Goal: Find specific page/section: Find specific page/section

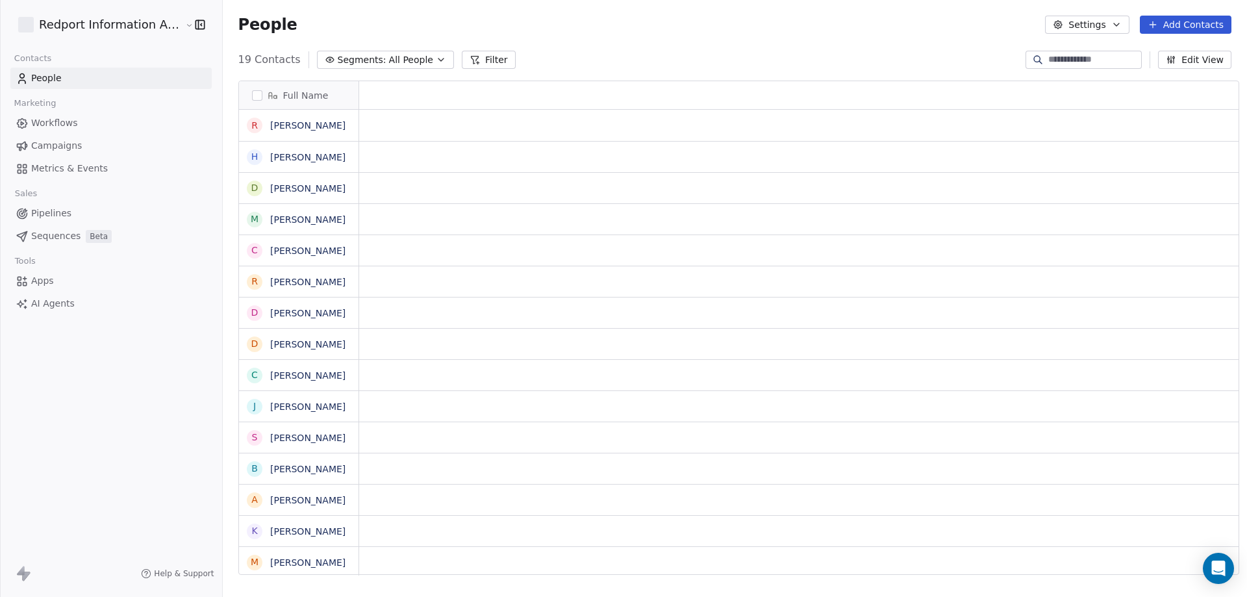
scroll to position [515, 1022]
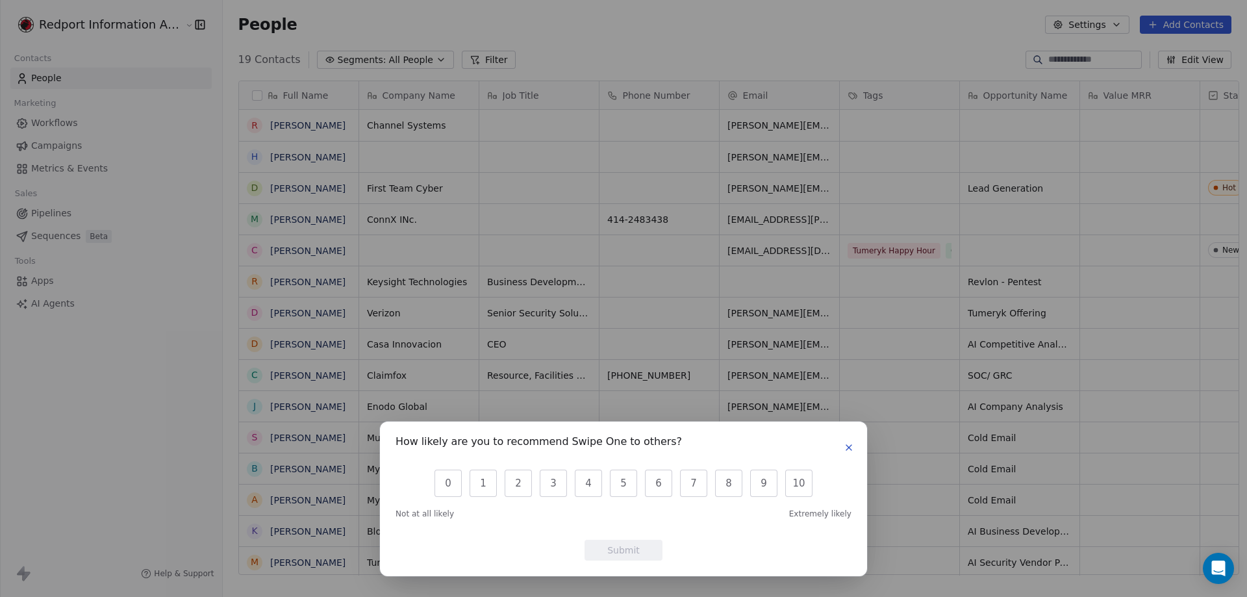
click at [849, 448] on icon "button" at bounding box center [849, 447] width 5 height 5
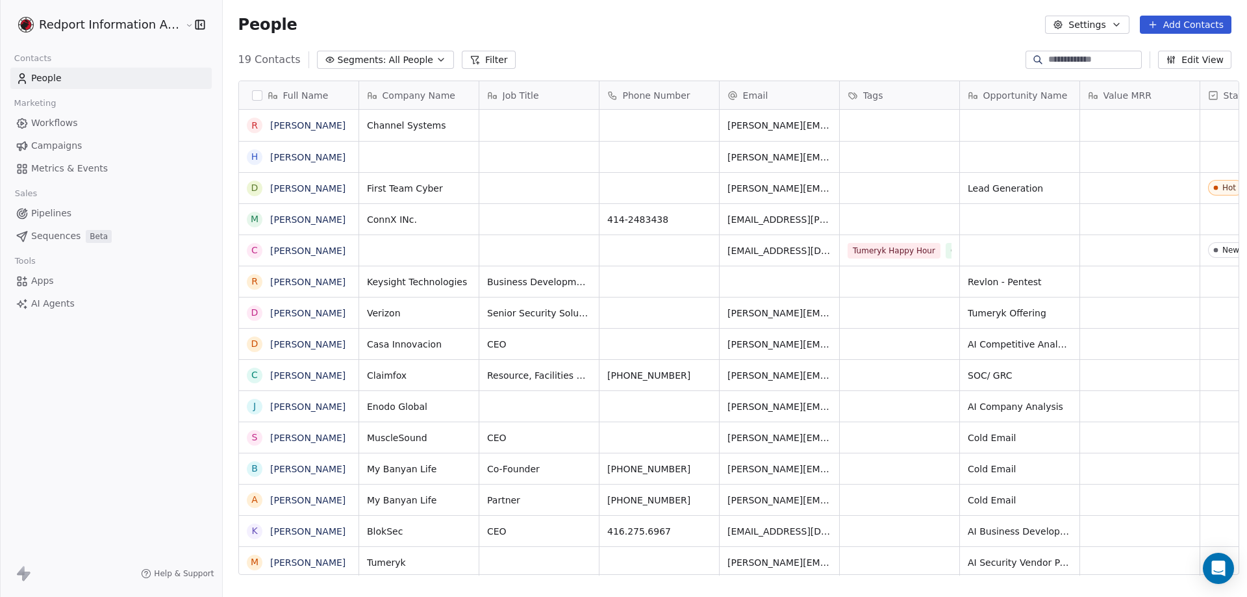
click at [48, 210] on span "Pipelines" at bounding box center [51, 214] width 40 height 14
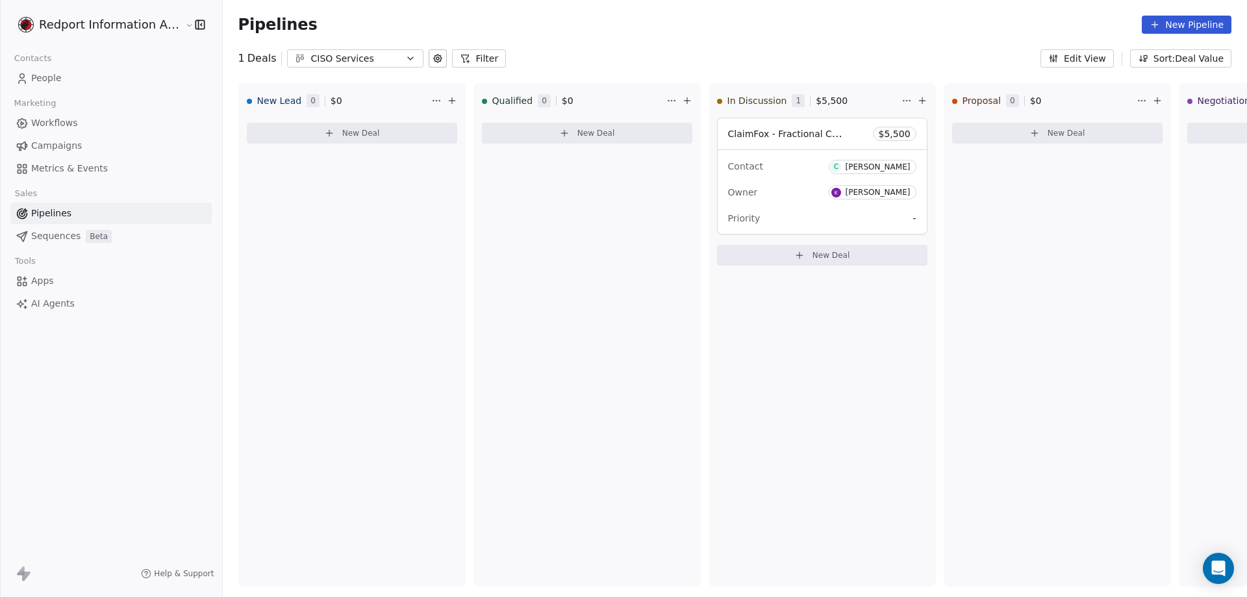
click at [405, 56] on icon "button" at bounding box center [410, 58] width 10 height 10
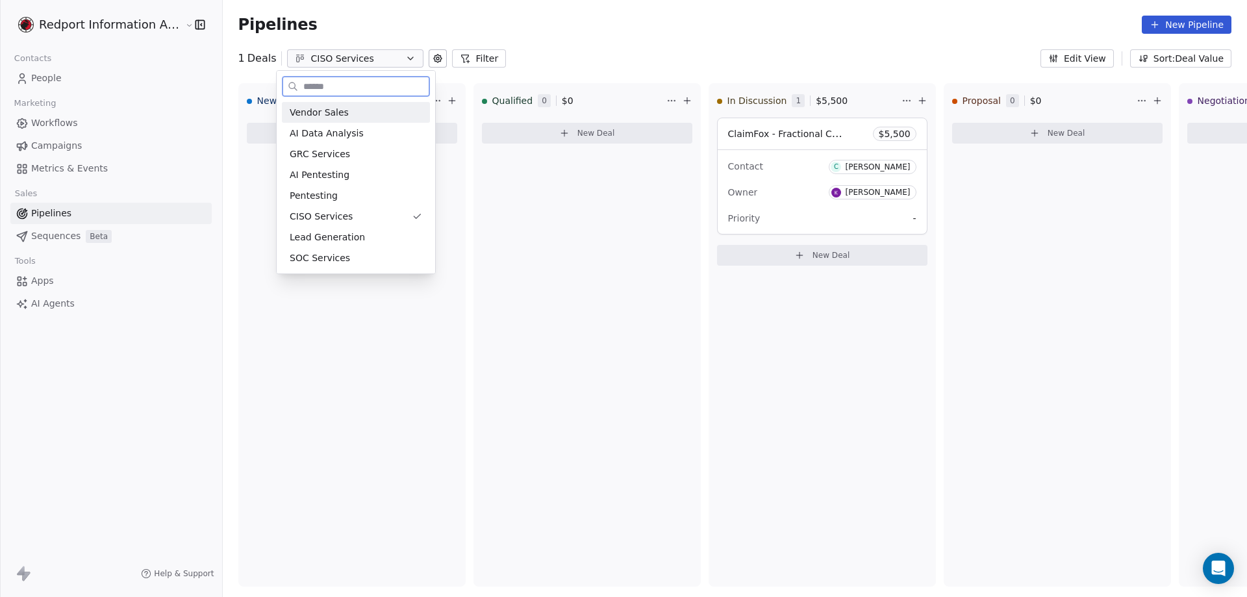
click at [346, 116] on div "Vendor Sales" at bounding box center [356, 113] width 133 height 14
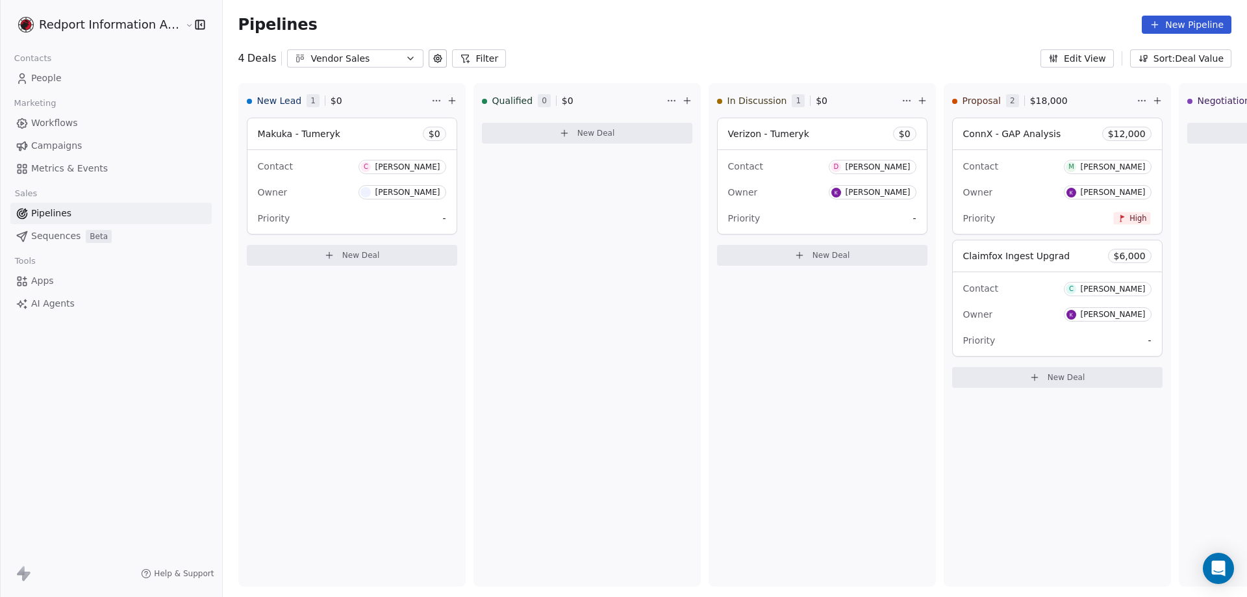
click at [405, 59] on icon "button" at bounding box center [410, 58] width 10 height 10
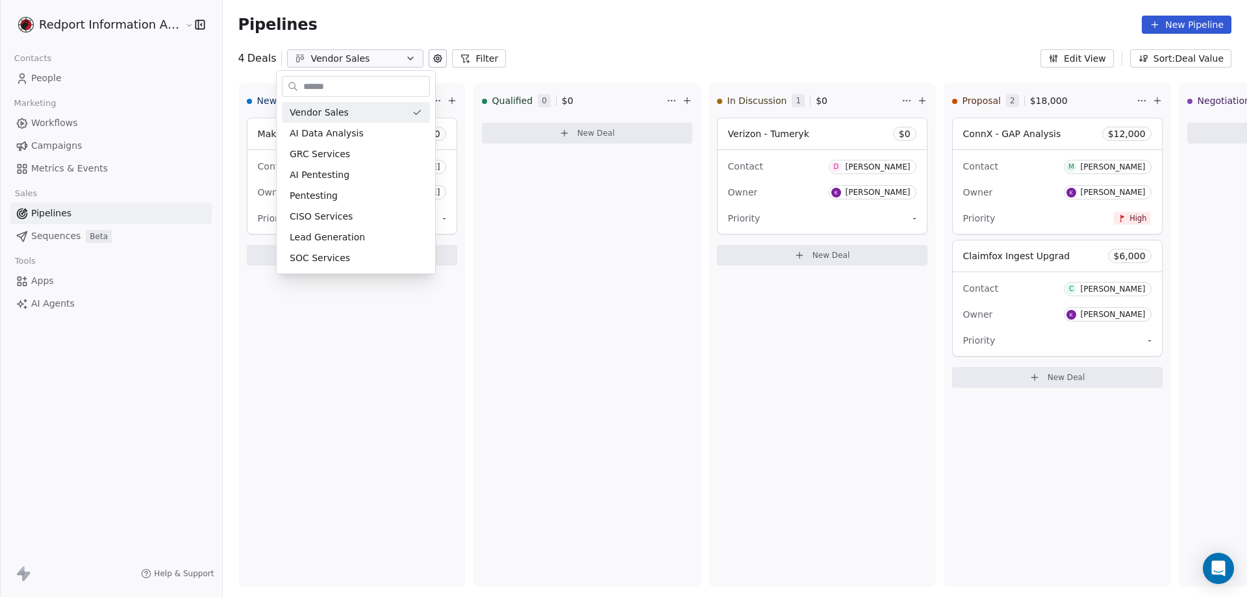
click at [549, 238] on html "Redport Information Assurance Contacts People Marketing Workflows Campaigns Met…" at bounding box center [623, 298] width 1247 height 597
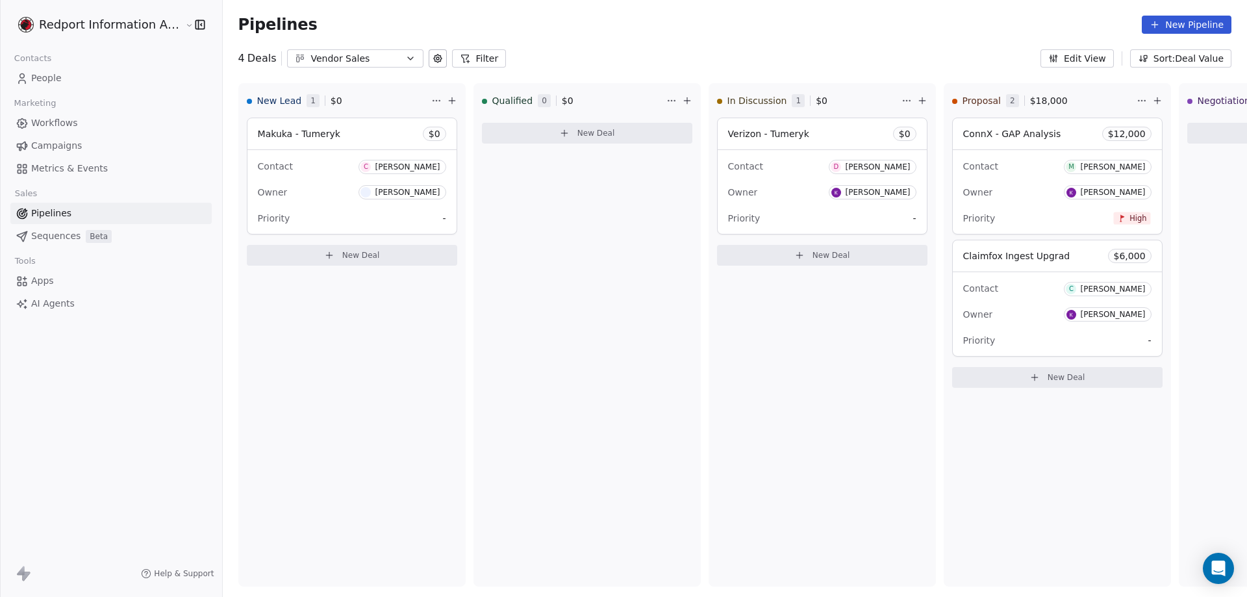
click at [405, 57] on icon "button" at bounding box center [410, 58] width 10 height 10
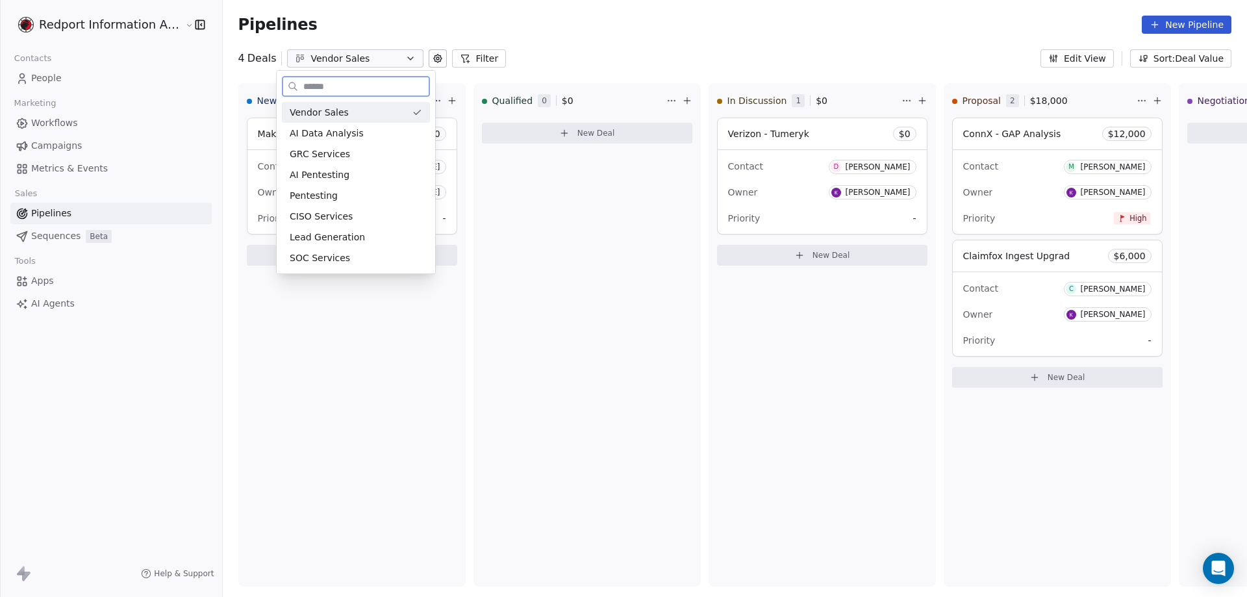
click at [309, 112] on span "Vendor Sales" at bounding box center [319, 113] width 59 height 14
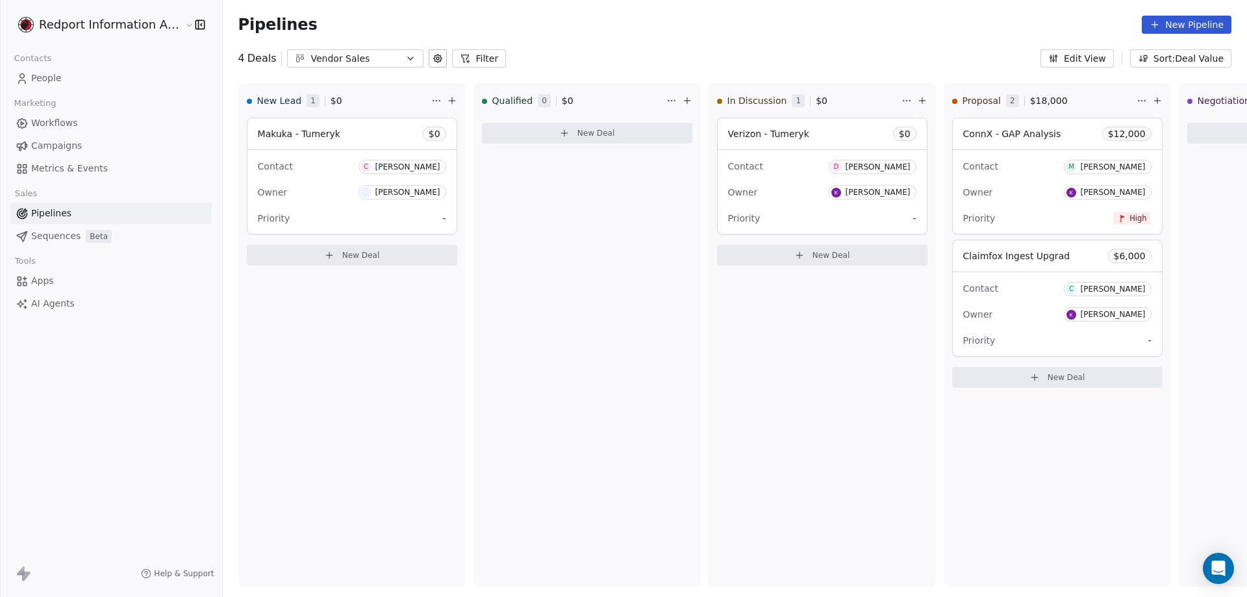
click at [405, 57] on icon "button" at bounding box center [410, 58] width 10 height 10
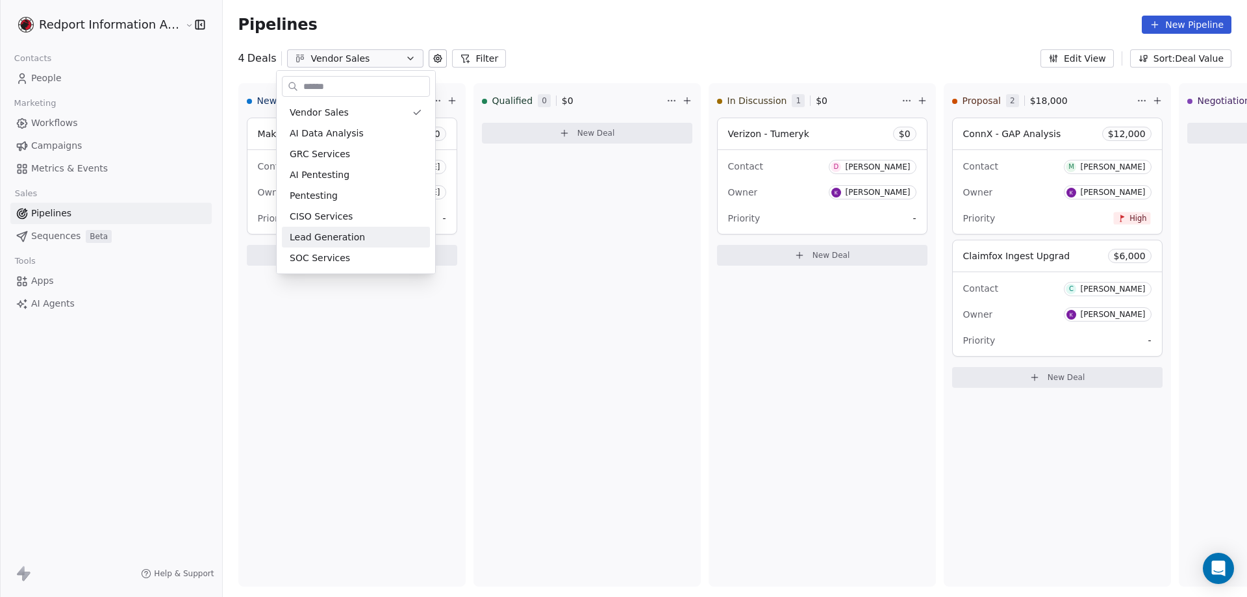
click at [515, 344] on html "Redport Information Assurance Contacts People Marketing Workflows Campaigns Met…" at bounding box center [623, 298] width 1247 height 597
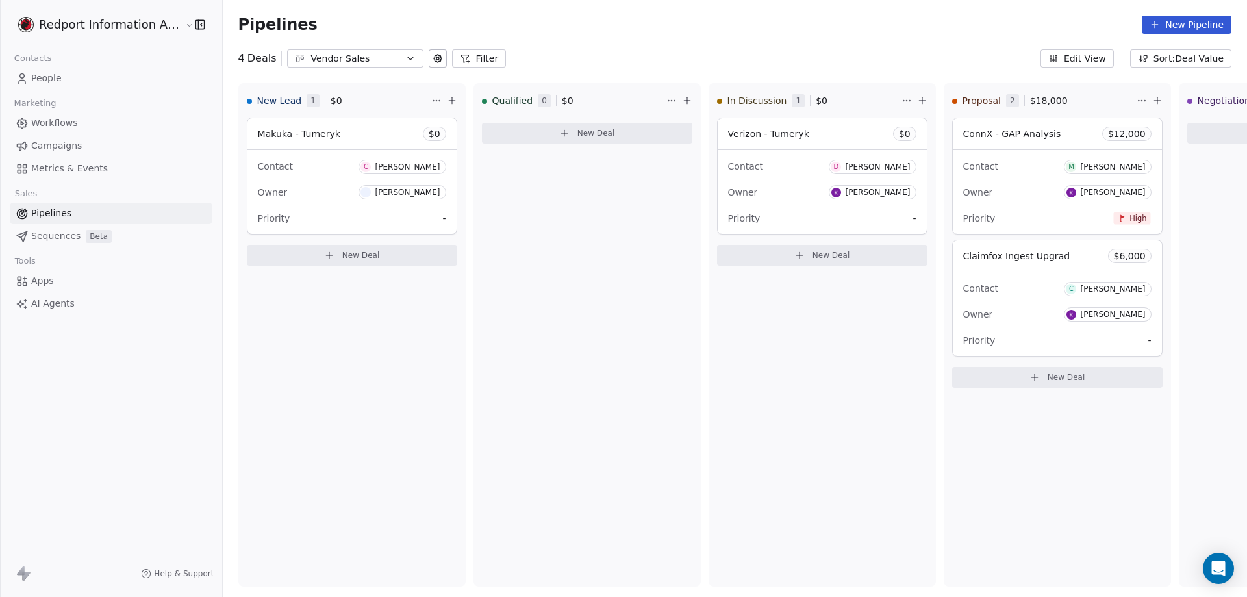
click at [408, 58] on icon "button" at bounding box center [410, 58] width 5 height 3
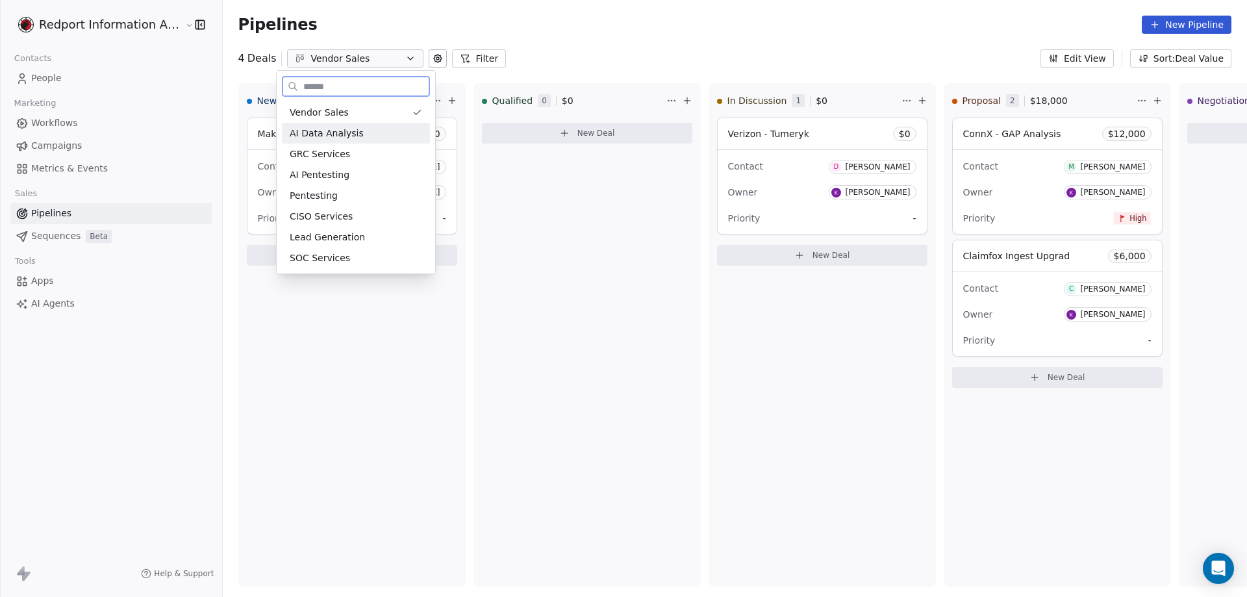
click at [353, 134] on span "AI Data Analysis" at bounding box center [327, 134] width 74 height 14
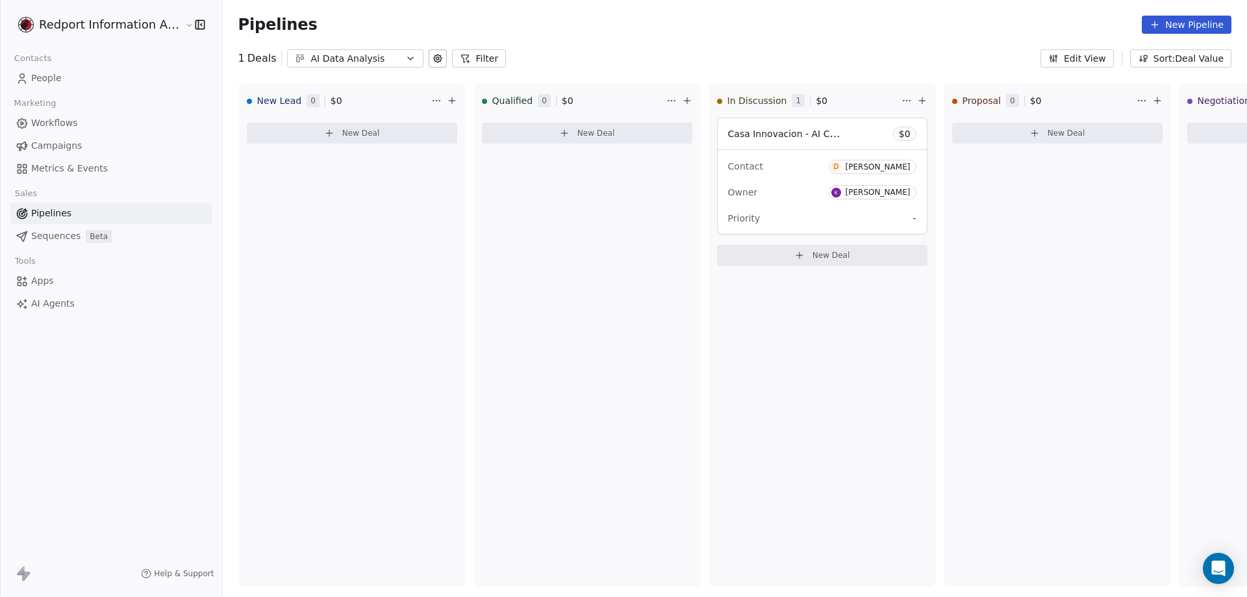
click at [405, 58] on icon "button" at bounding box center [410, 58] width 10 height 10
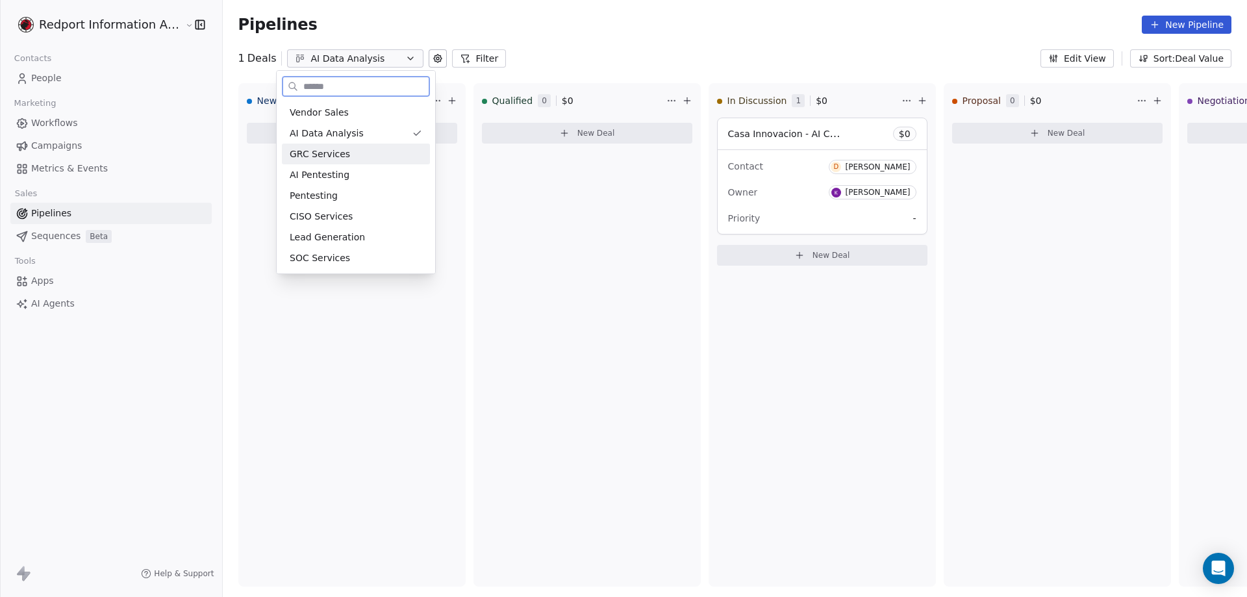
click at [325, 154] on span "GRC Services" at bounding box center [320, 154] width 60 height 14
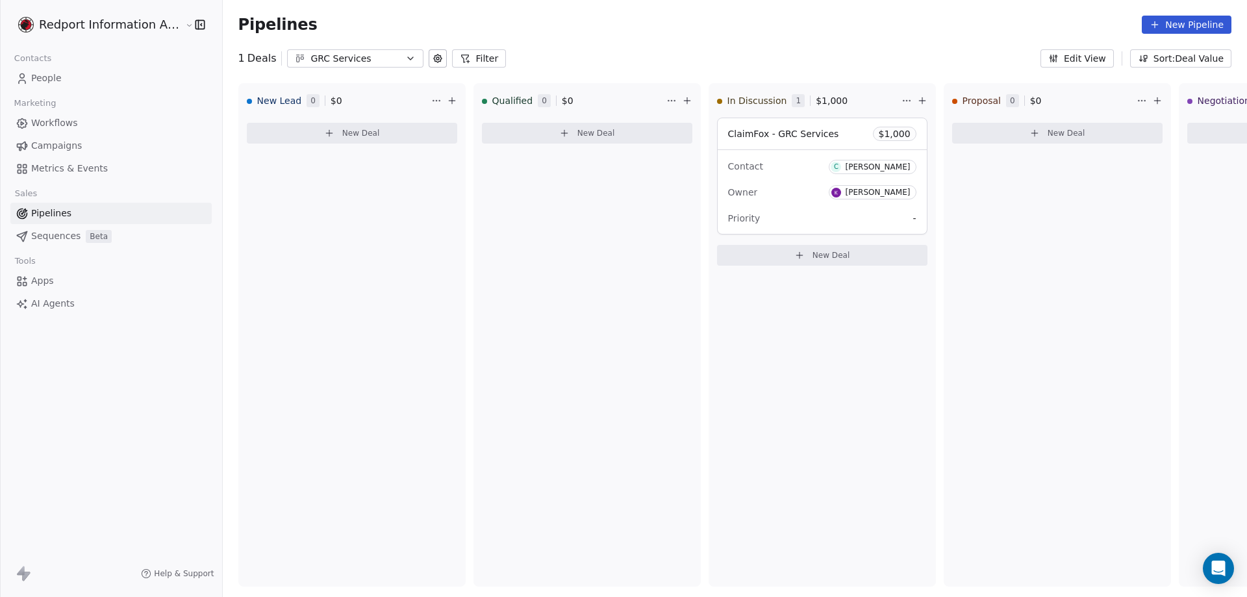
click at [405, 60] on icon "button" at bounding box center [410, 58] width 10 height 10
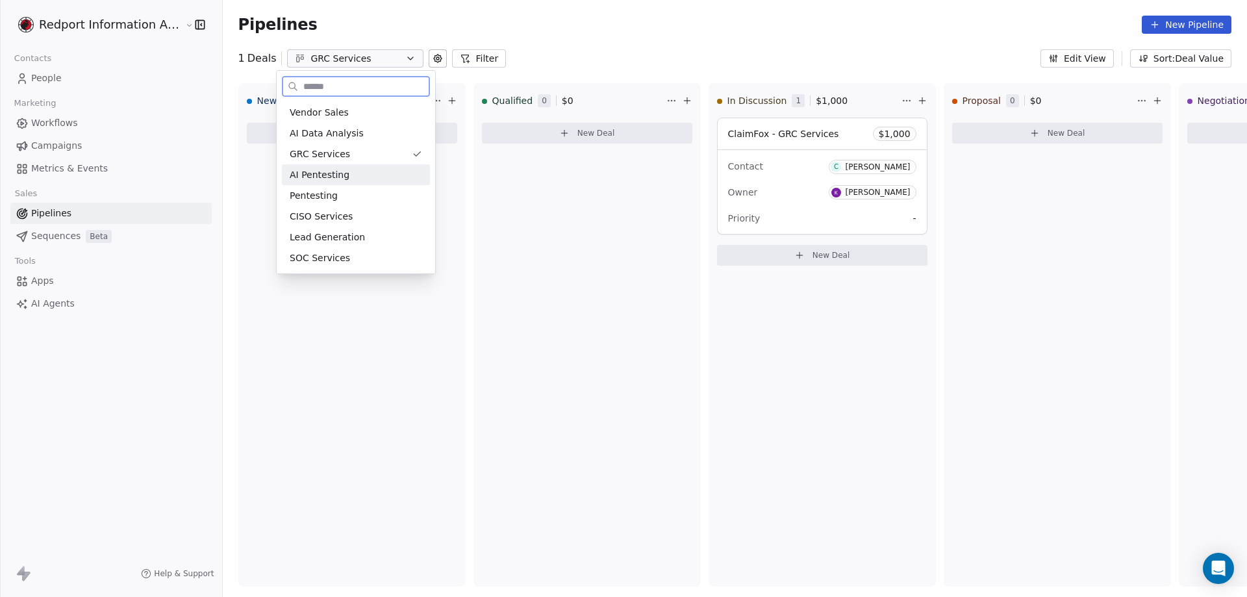
click at [309, 177] on span "AI Pentesting" at bounding box center [320, 175] width 60 height 14
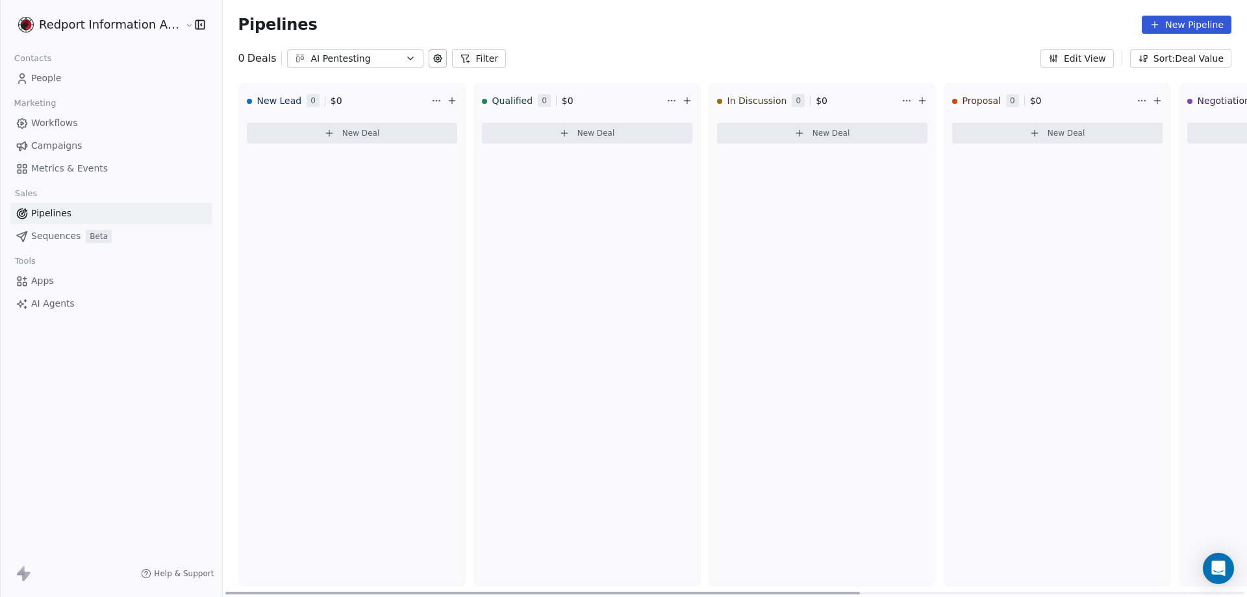
drag, startPoint x: 812, startPoint y: 593, endPoint x: 528, endPoint y: 570, distance: 284.8
click at [528, 592] on div at bounding box center [542, 593] width 635 height 3
click at [405, 58] on icon "button" at bounding box center [410, 58] width 10 height 10
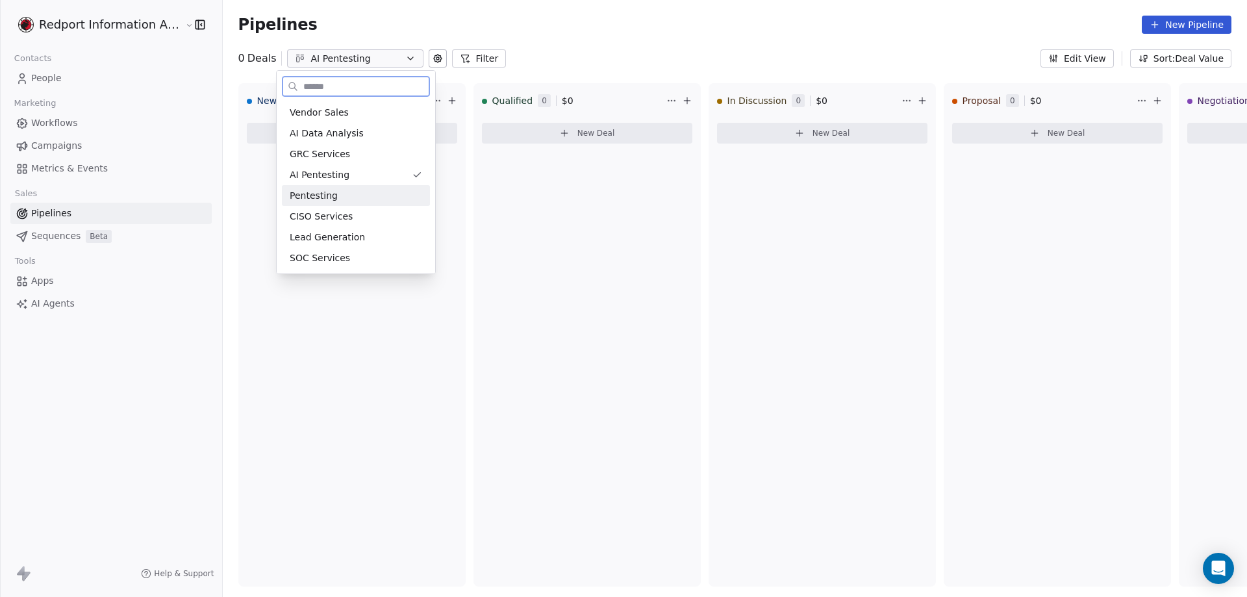
click at [307, 191] on span "Pentesting" at bounding box center [314, 196] width 48 height 14
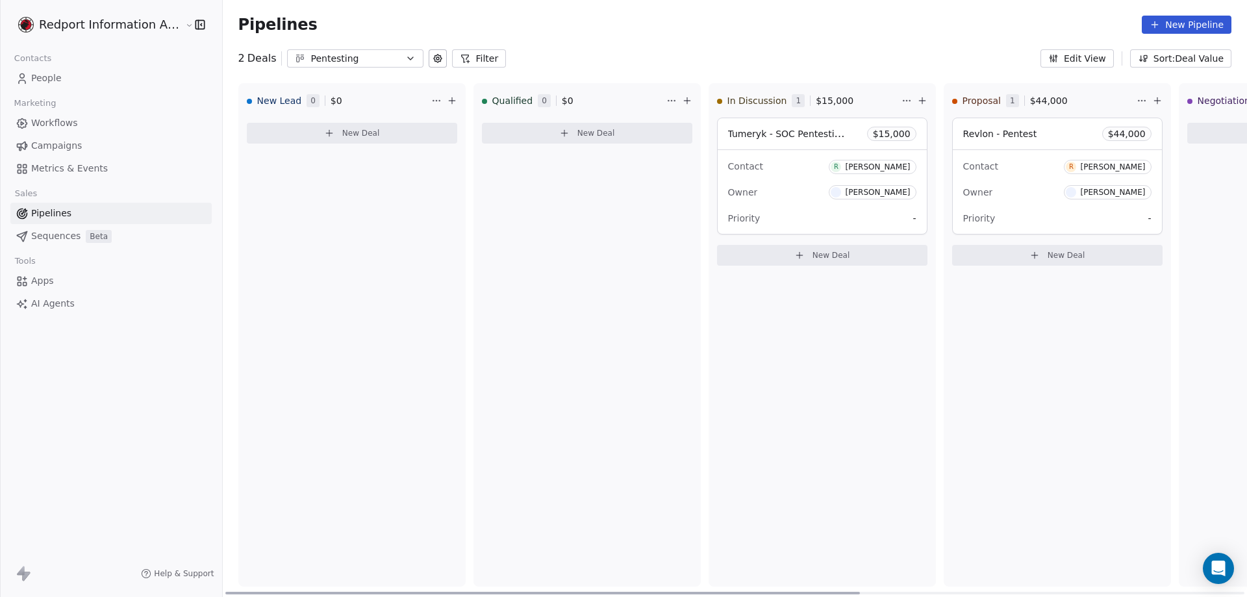
drag, startPoint x: 826, startPoint y: 593, endPoint x: 565, endPoint y: 396, distance: 327.0
click at [709, 592] on div at bounding box center [542, 593] width 635 height 3
click at [405, 57] on icon "button" at bounding box center [410, 58] width 10 height 10
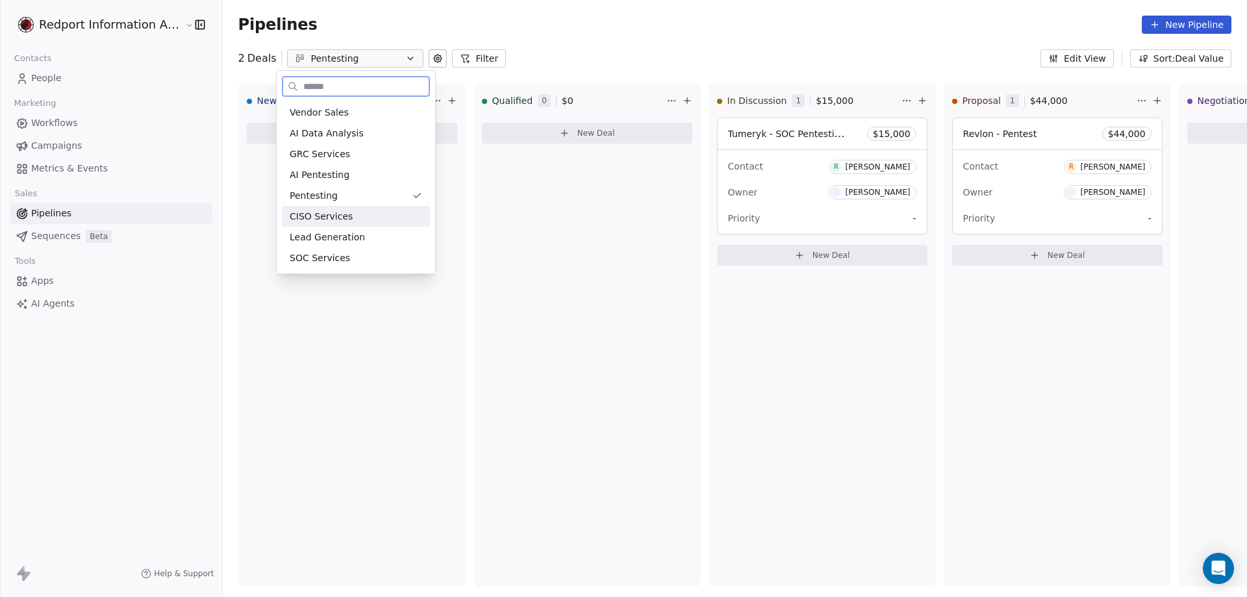
click at [327, 213] on span "CISO Services" at bounding box center [321, 217] width 63 height 14
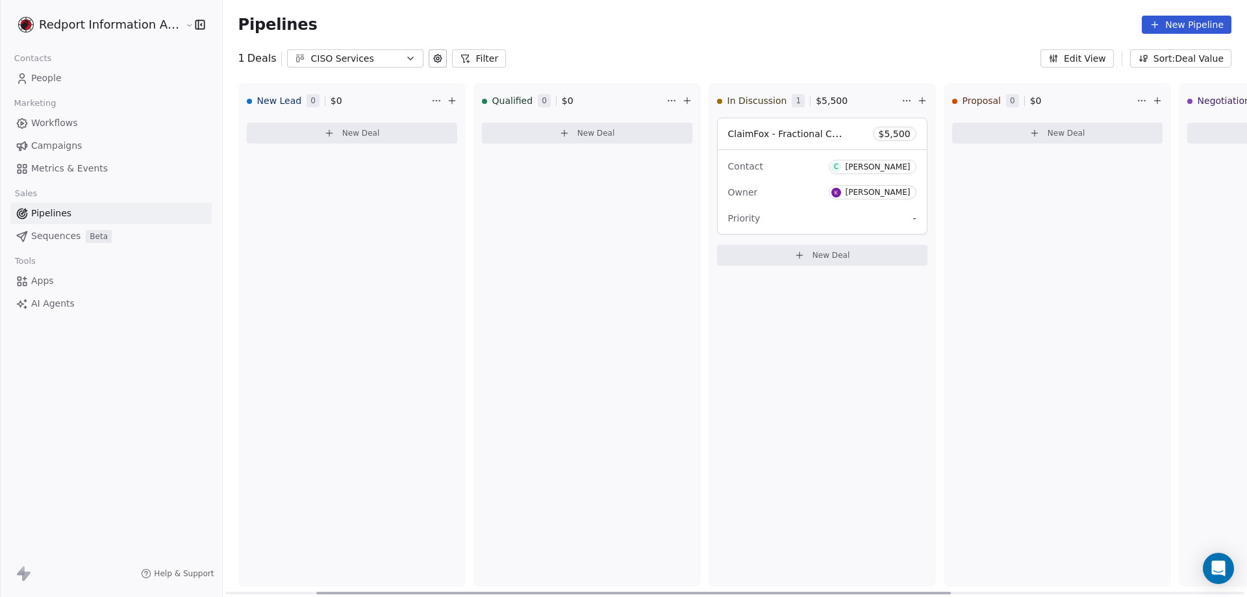
drag, startPoint x: 837, startPoint y: 590, endPoint x: 632, endPoint y: 592, distance: 205.3
click at [633, 592] on div at bounding box center [633, 593] width 635 height 3
click at [408, 58] on icon "button" at bounding box center [410, 58] width 5 height 3
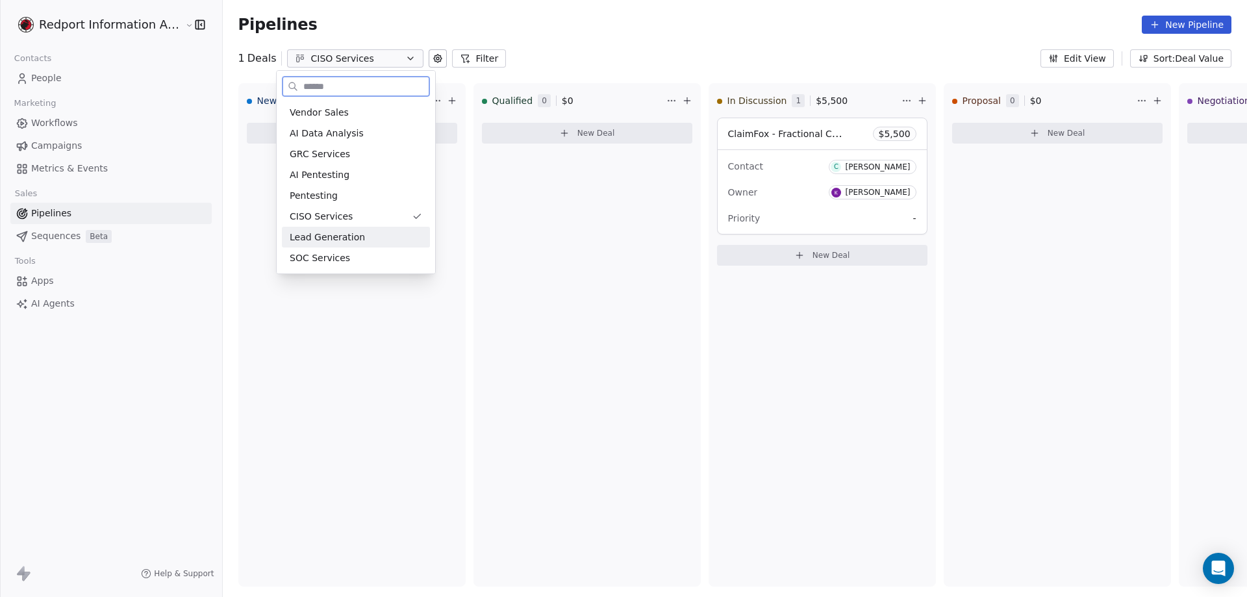
click at [335, 238] on span "Lead Generation" at bounding box center [327, 238] width 75 height 14
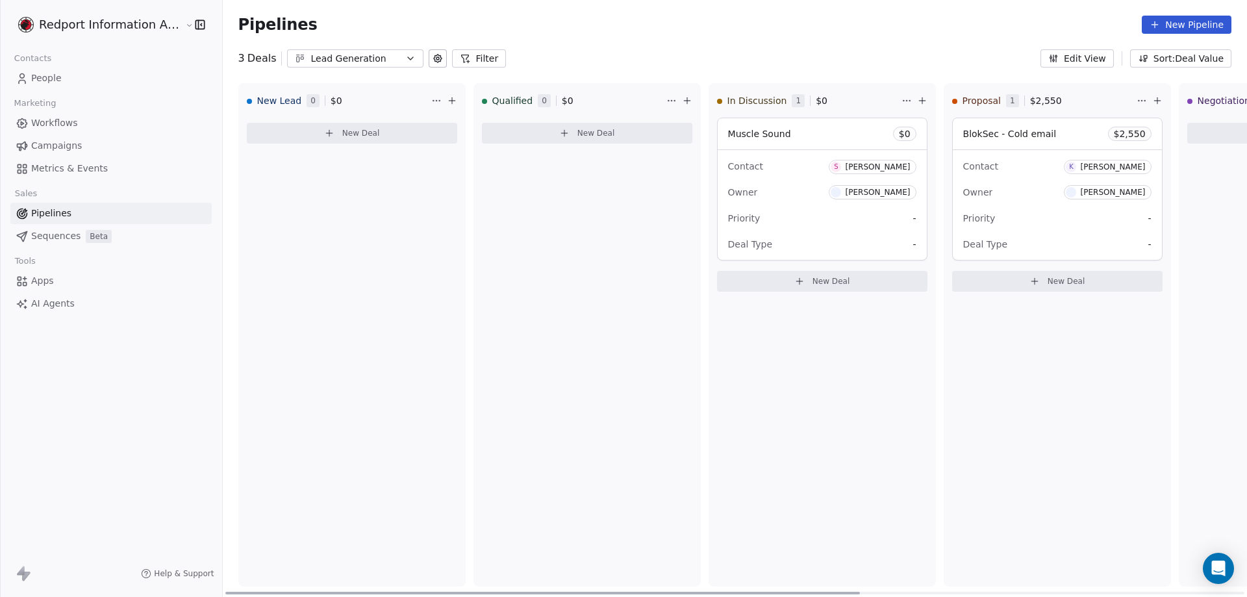
drag, startPoint x: 845, startPoint y: 591, endPoint x: 795, endPoint y: 584, distance: 51.2
click at [795, 592] on div at bounding box center [542, 593] width 635 height 3
click at [405, 57] on icon "button" at bounding box center [410, 58] width 10 height 10
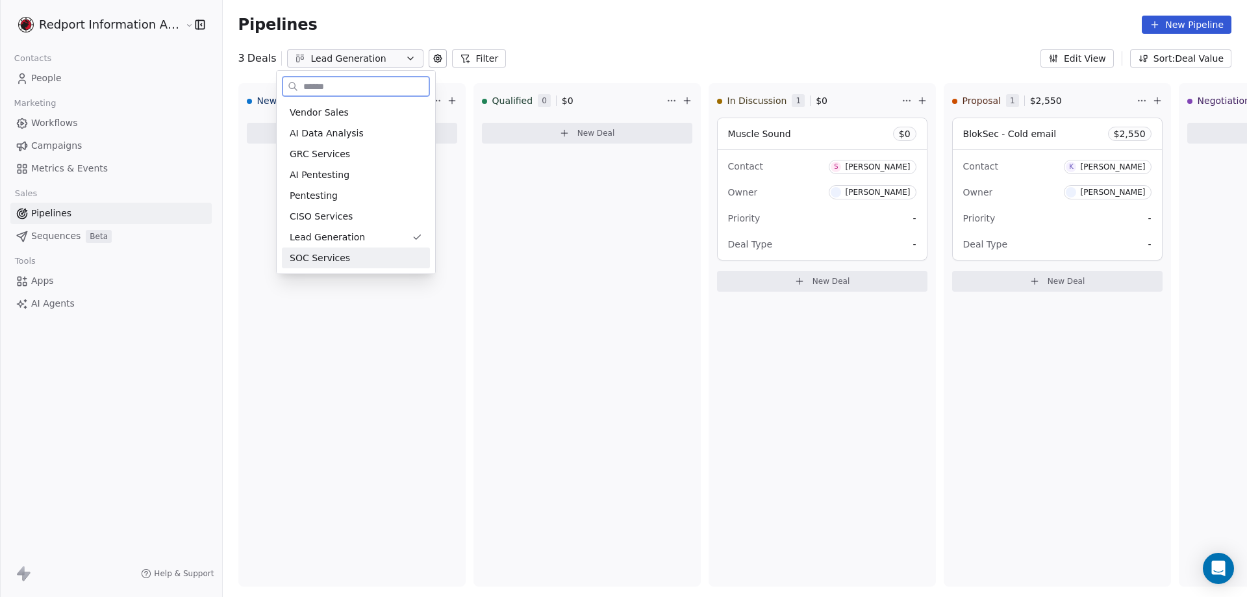
click at [316, 257] on span "SOC Services" at bounding box center [320, 258] width 60 height 14
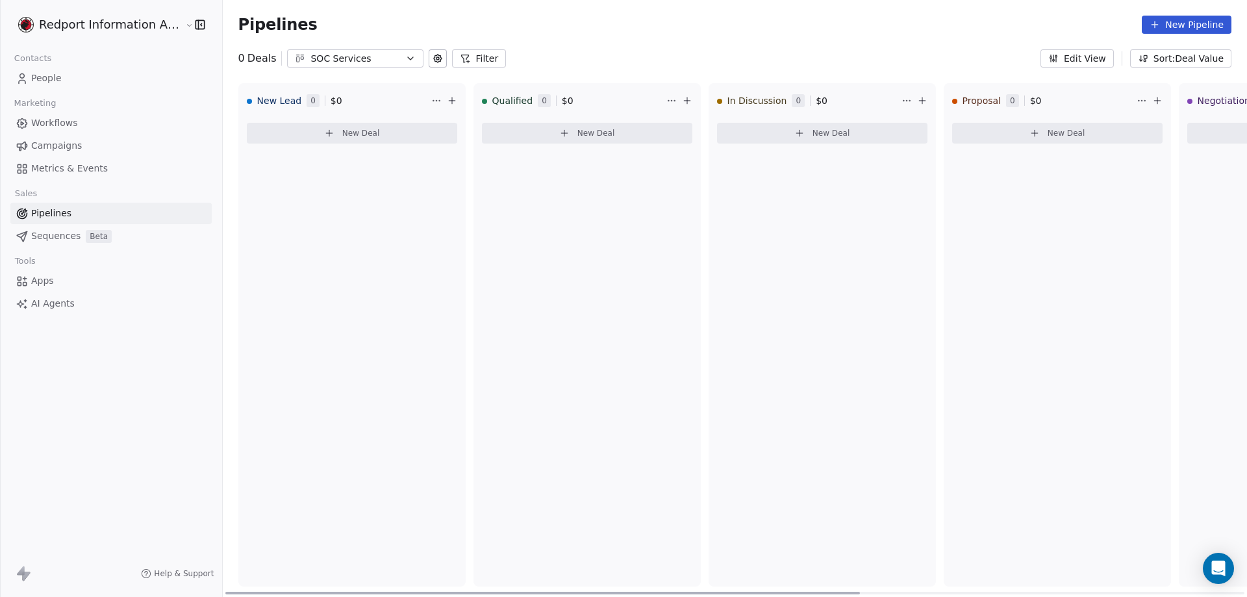
drag, startPoint x: 835, startPoint y: 592, endPoint x: 586, endPoint y: 334, distance: 358.8
click at [704, 592] on div at bounding box center [542, 593] width 635 height 3
click at [401, 52] on button "SOC Services" at bounding box center [355, 58] width 136 height 18
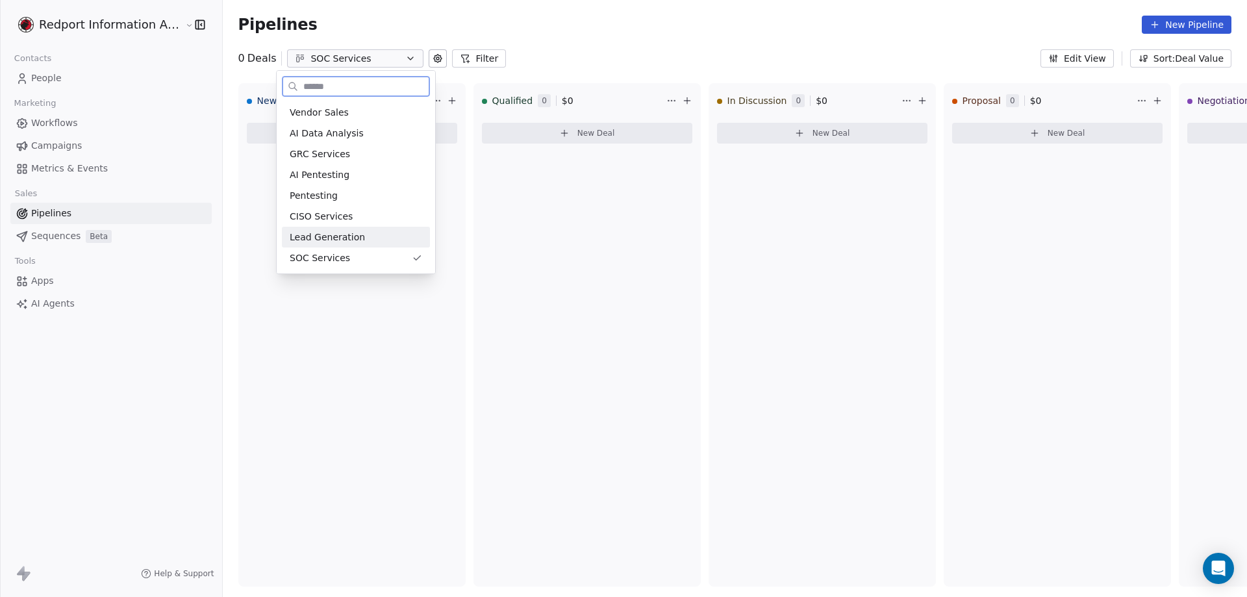
click at [311, 240] on span "Lead Generation" at bounding box center [327, 238] width 75 height 14
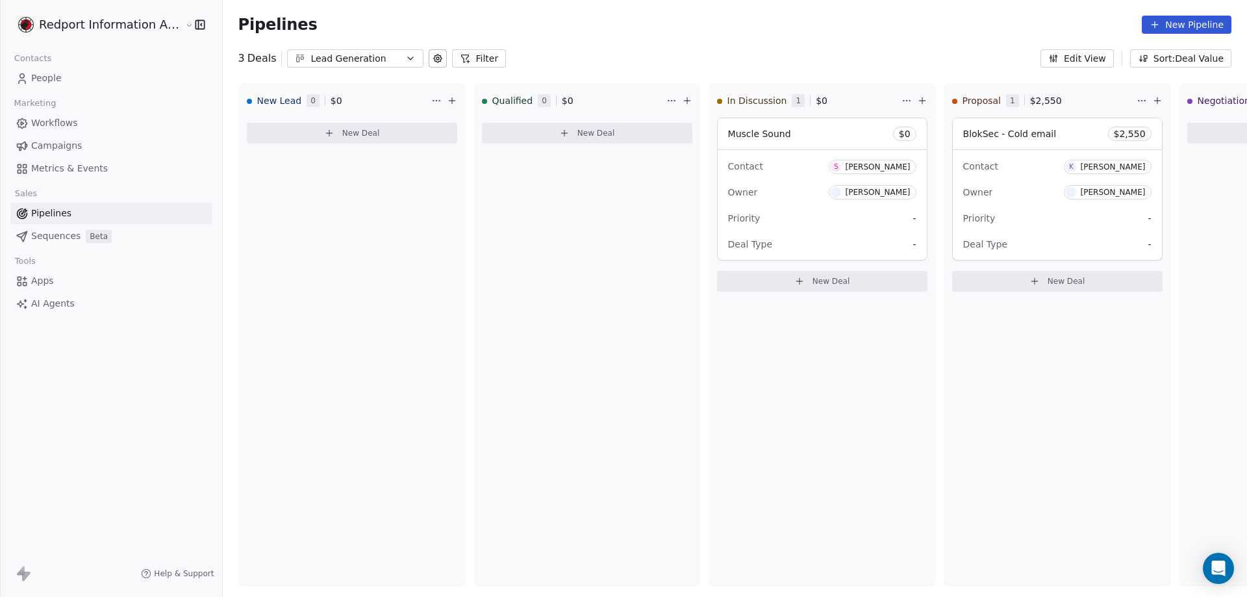
click at [405, 56] on icon "button" at bounding box center [410, 58] width 10 height 10
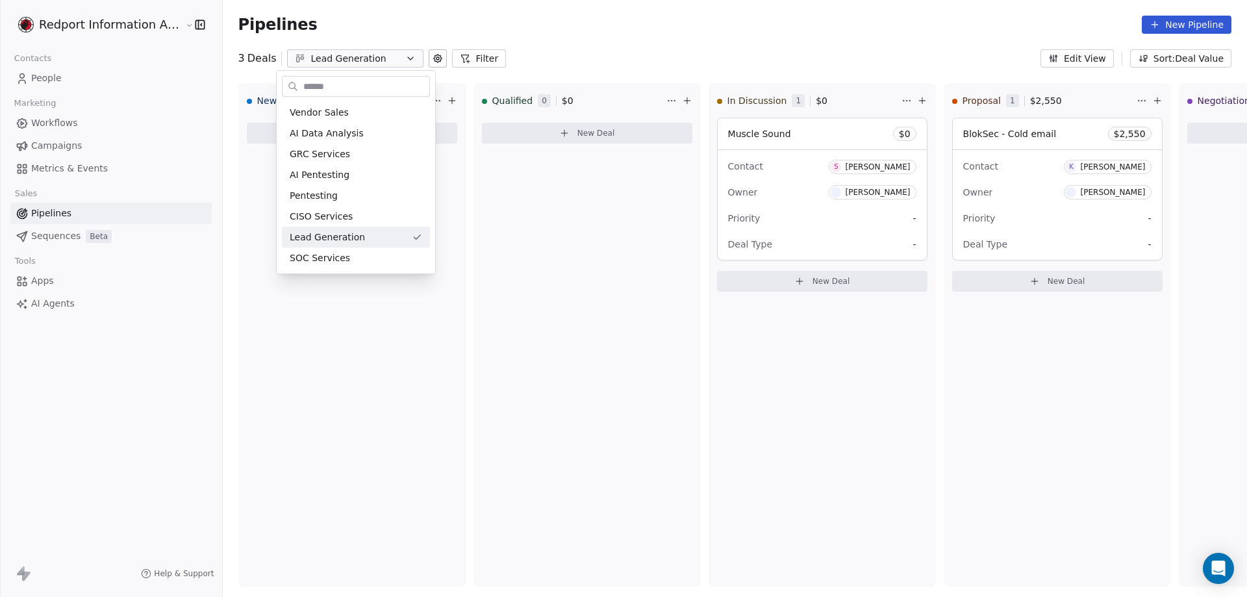
click at [398, 56] on html "Redport Information Assurance Contacts People Marketing Workflows Campaigns Met…" at bounding box center [623, 298] width 1247 height 597
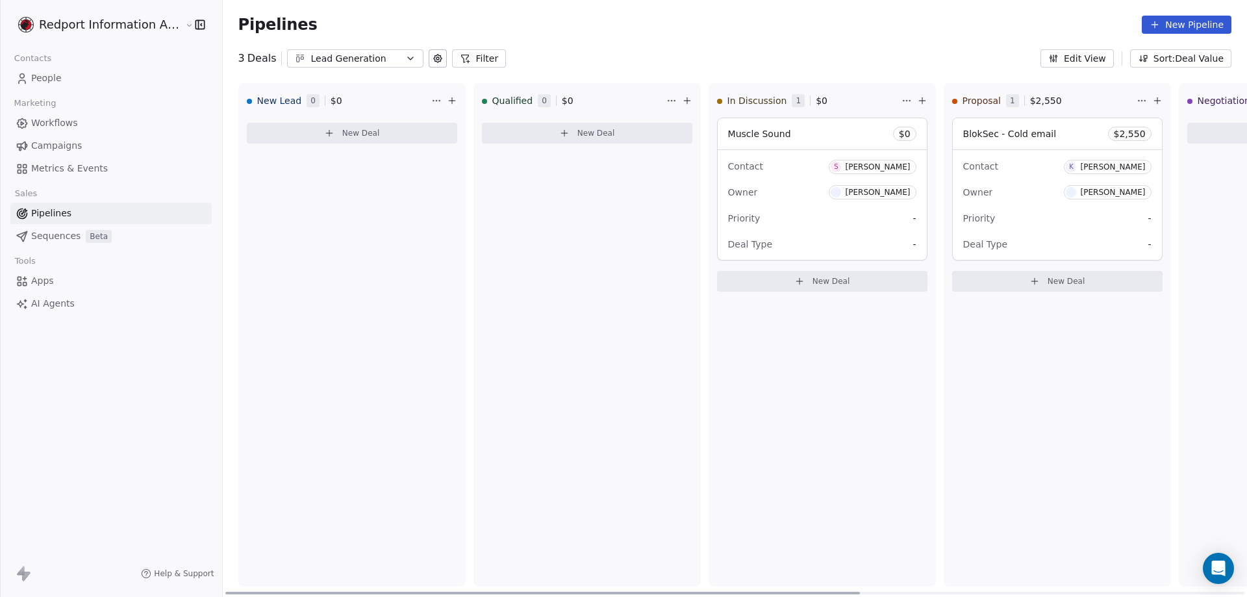
click at [900, 591] on div "New Lead 0 $ 0 New Deal Qualified 0 $ 0 New Deal In Discussion 1 $ 0 Muscle Sou…" at bounding box center [1058, 340] width 1670 height 514
drag, startPoint x: 848, startPoint y: 592, endPoint x: 665, endPoint y: 511, distance: 200.4
click at [665, 592] on div at bounding box center [542, 593] width 635 height 3
click at [405, 58] on icon "button" at bounding box center [410, 58] width 10 height 10
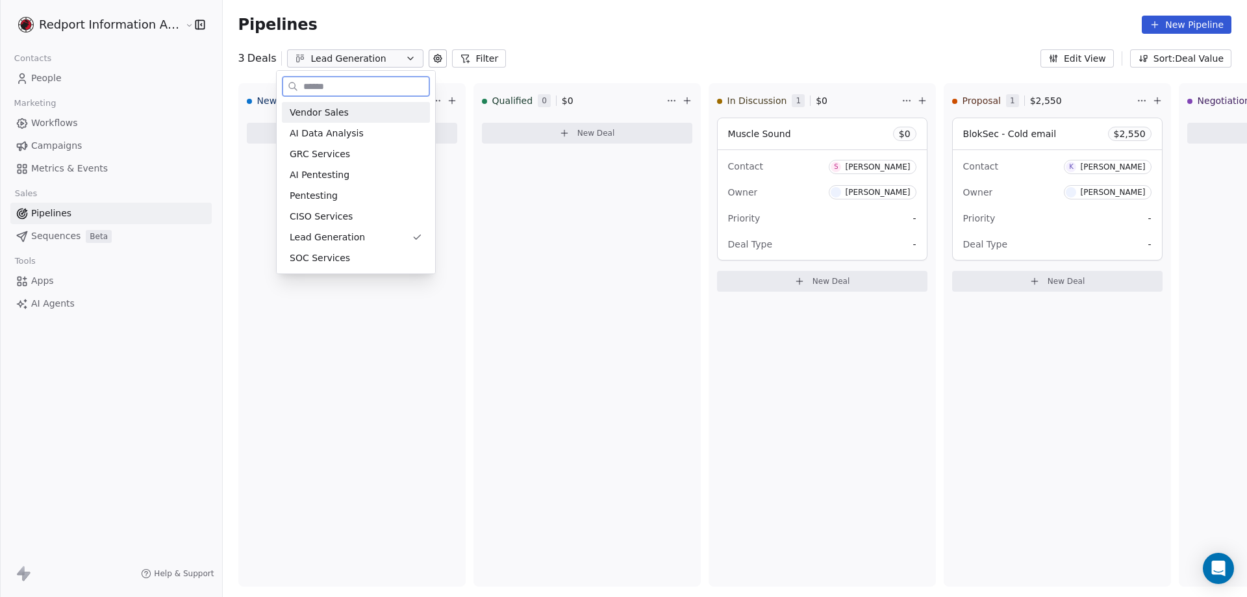
click at [322, 108] on span "Vendor Sales" at bounding box center [319, 113] width 59 height 14
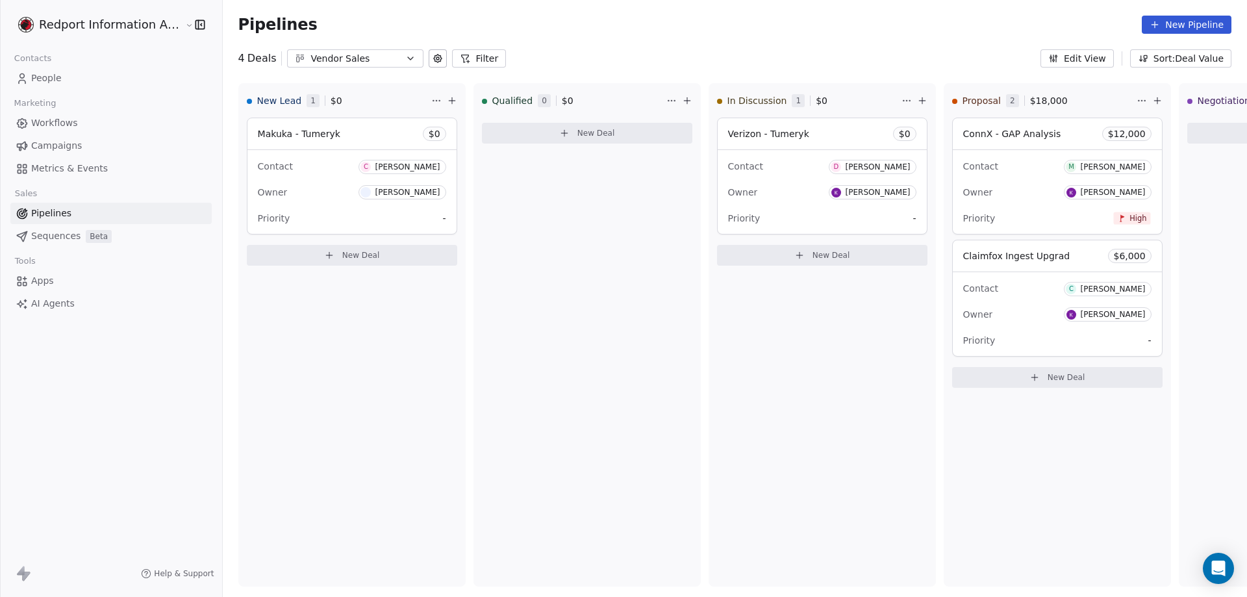
click at [383, 60] on div "Vendor Sales" at bounding box center [356, 59] width 90 height 14
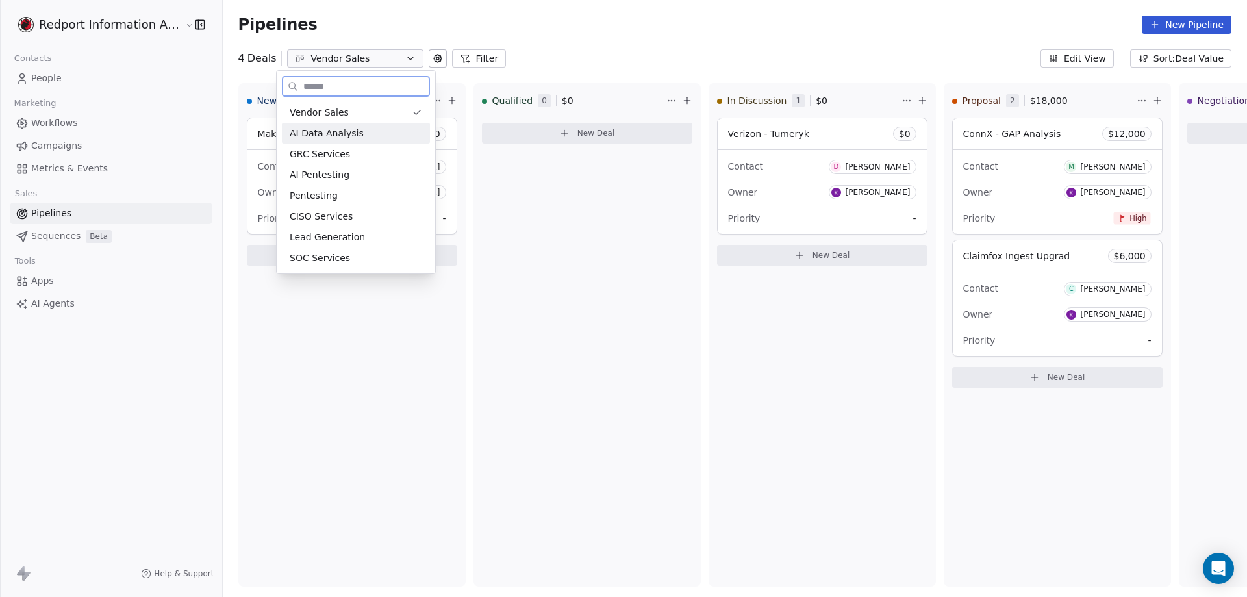
click at [340, 130] on span "AI Data Analysis" at bounding box center [327, 134] width 74 height 14
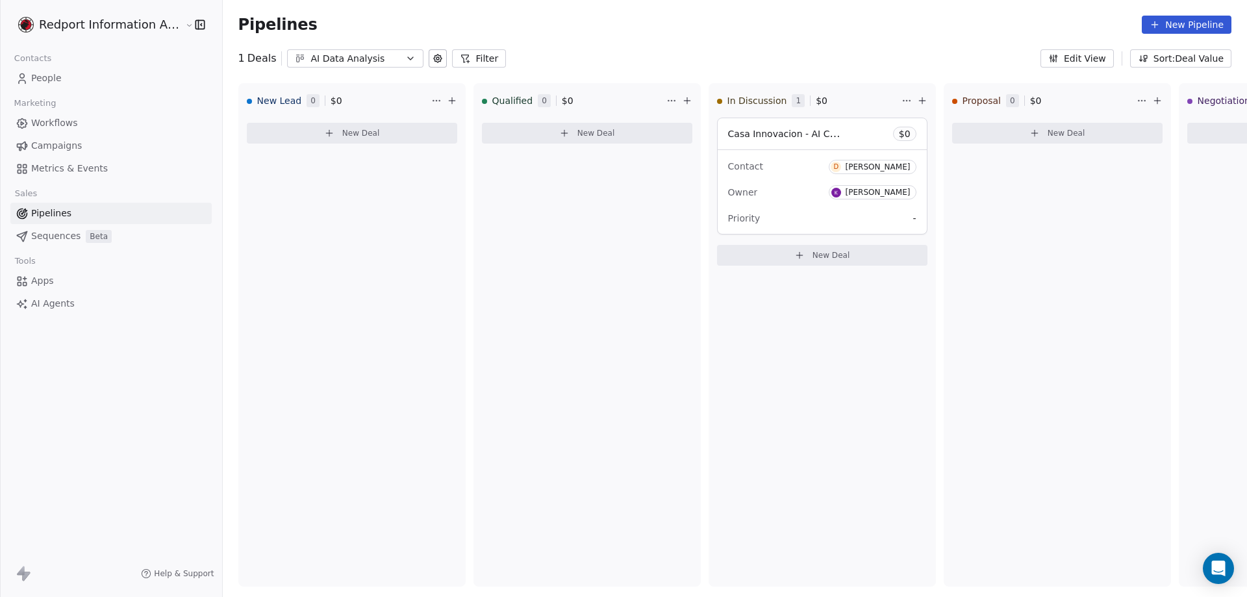
click at [405, 59] on icon "button" at bounding box center [410, 58] width 10 height 10
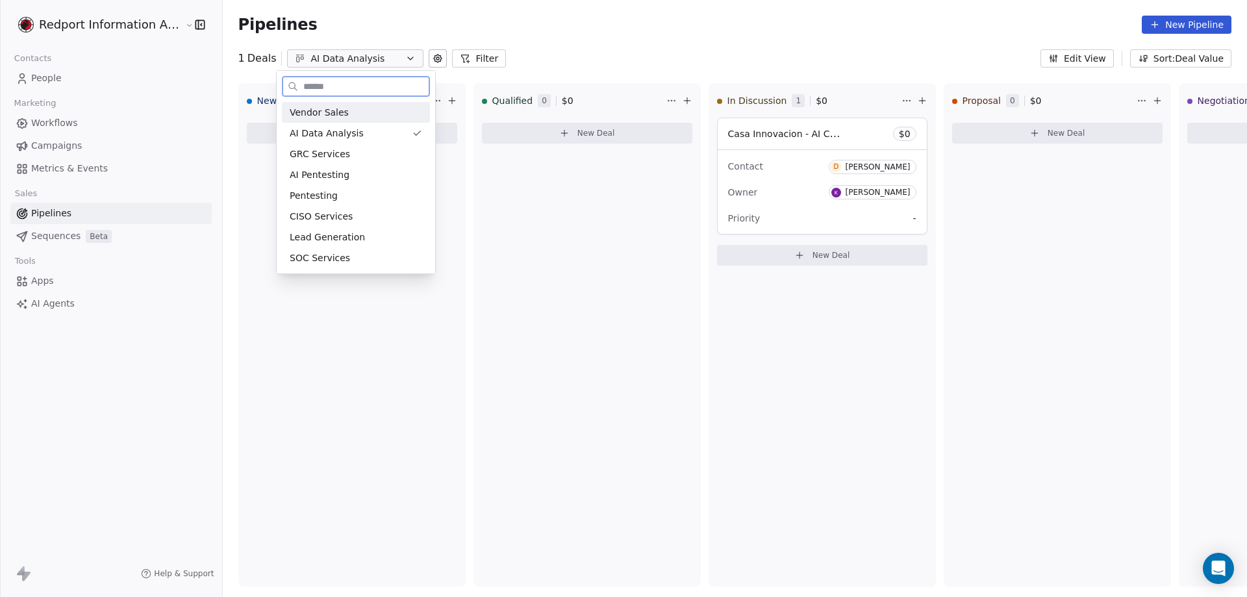
click at [353, 117] on div "Vendor Sales" at bounding box center [356, 113] width 133 height 14
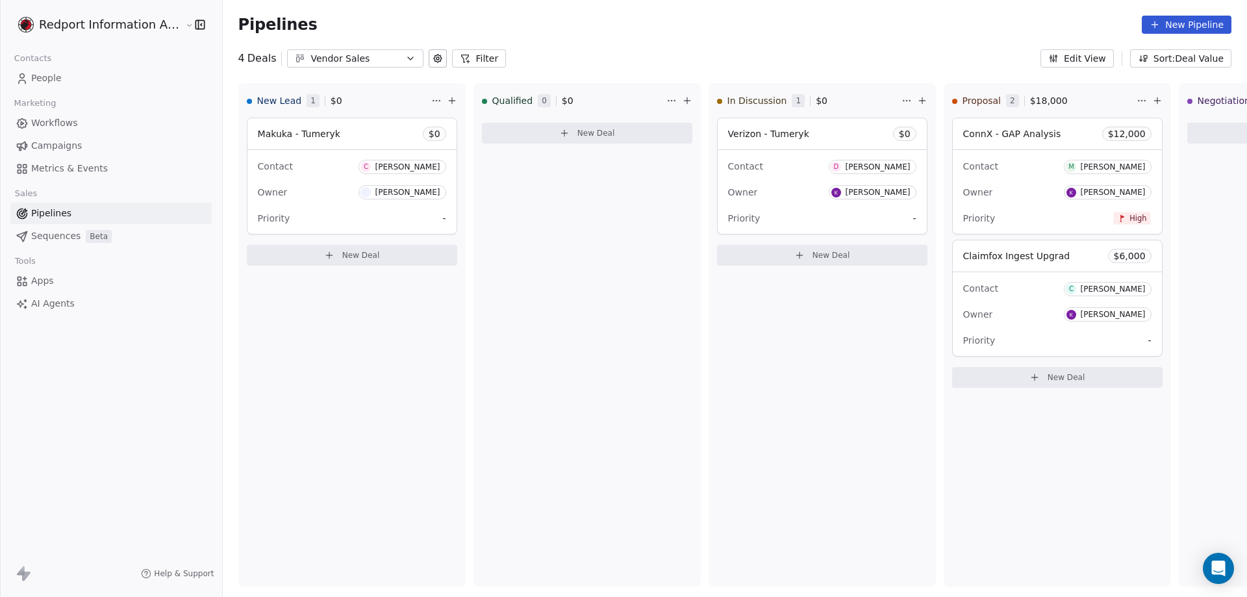
click at [405, 60] on icon "button" at bounding box center [410, 58] width 10 height 10
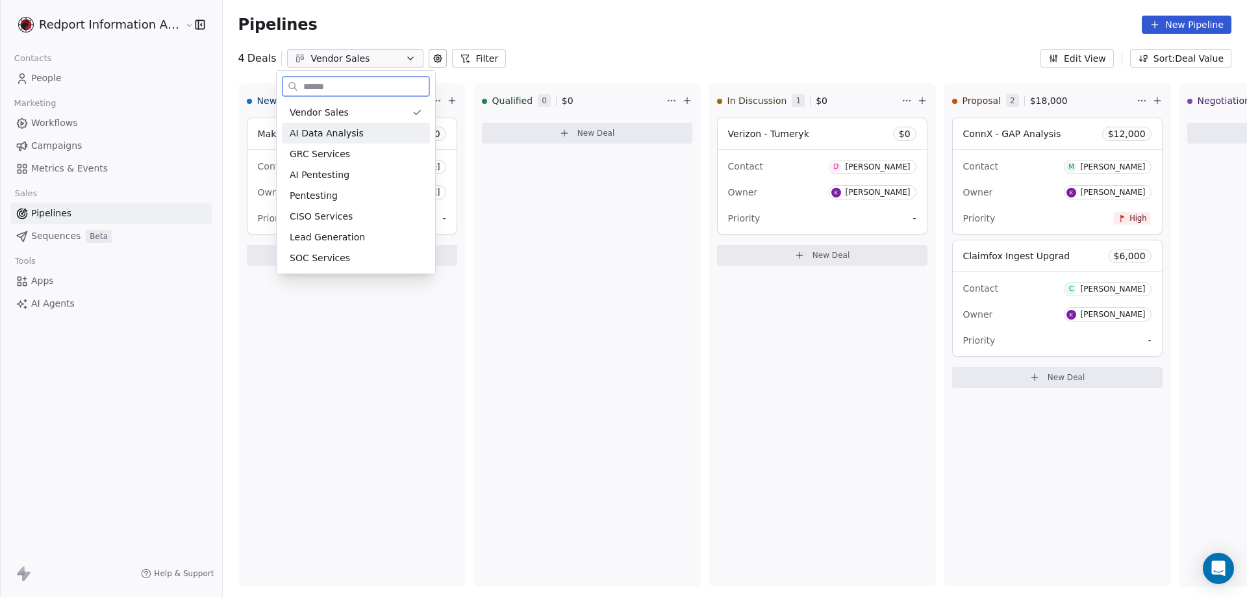
click at [326, 137] on span "AI Data Analysis" at bounding box center [327, 134] width 74 height 14
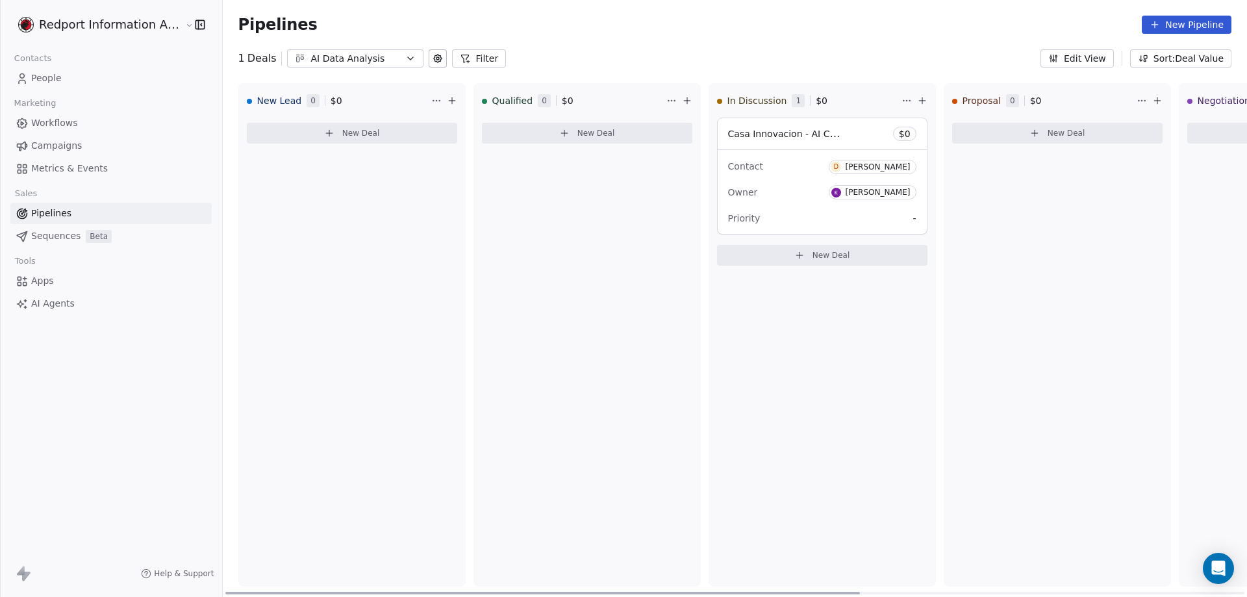
click at [935, 595] on div "New Lead 0 $ 0 New Deal Qualified 0 $ 0 New Deal In Discussion 1 $ 0 Casa Innov…" at bounding box center [1058, 340] width 1670 height 514
click at [405, 61] on icon "button" at bounding box center [410, 58] width 10 height 10
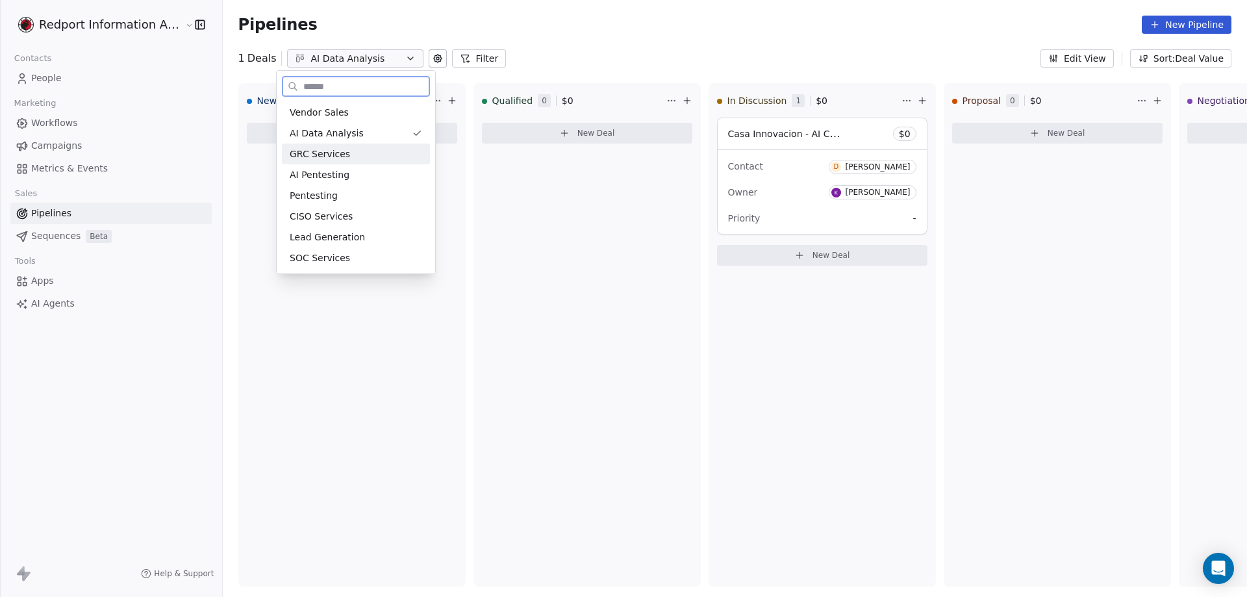
click at [331, 152] on span "GRC Services" at bounding box center [320, 154] width 60 height 14
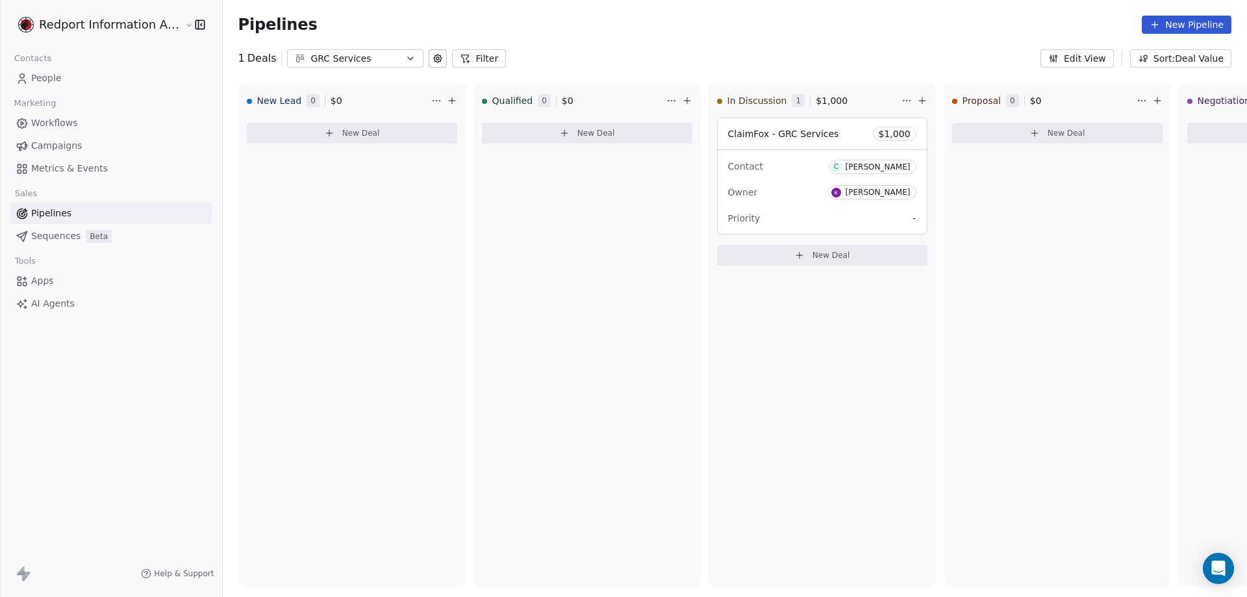
click at [405, 60] on icon "button" at bounding box center [410, 58] width 10 height 10
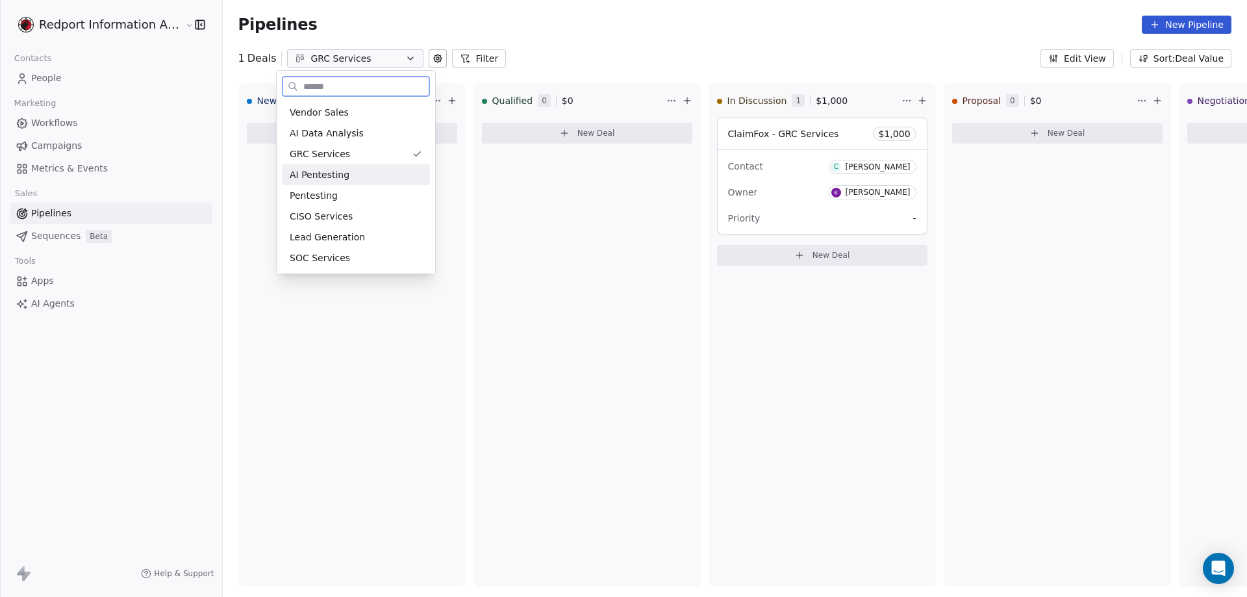
click at [337, 175] on span "AI Pentesting" at bounding box center [320, 175] width 60 height 14
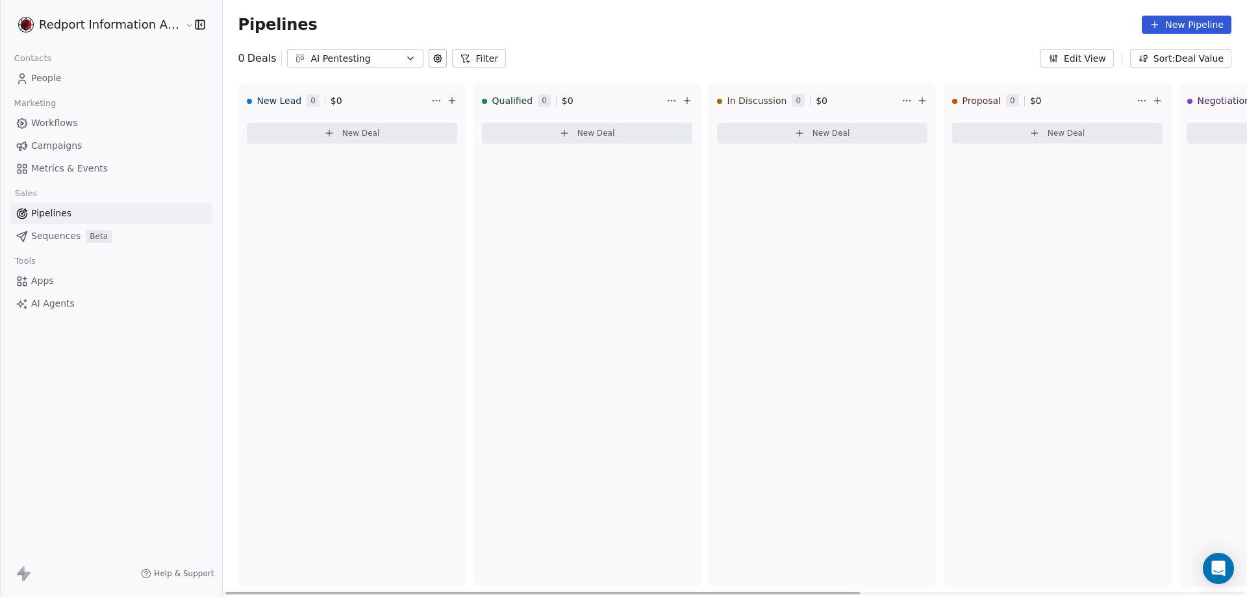
click at [955, 589] on div "New Lead 0 $ 0 New Deal Qualified 0 $ 0 New Deal In Discussion 0 $ 0 New Deal P…" at bounding box center [1058, 340] width 1670 height 514
drag, startPoint x: 850, startPoint y: 591, endPoint x: 413, endPoint y: 325, distance: 512.5
click at [578, 592] on div at bounding box center [542, 593] width 635 height 3
click at [405, 57] on icon "button" at bounding box center [410, 58] width 10 height 10
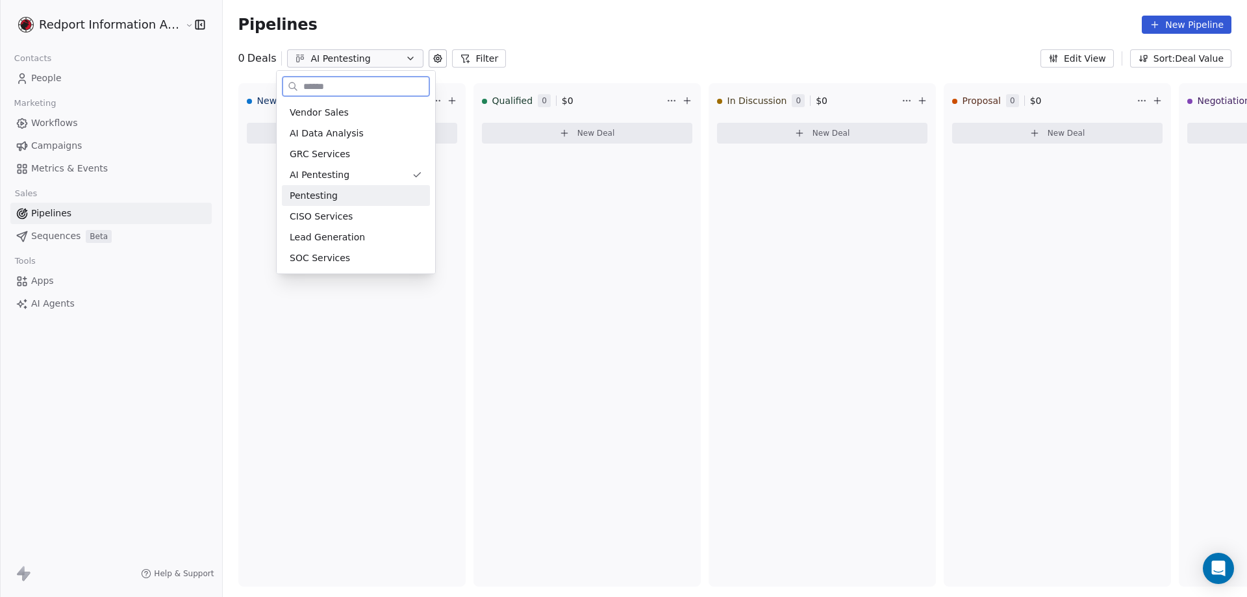
click at [318, 196] on span "Pentesting" at bounding box center [314, 196] width 48 height 14
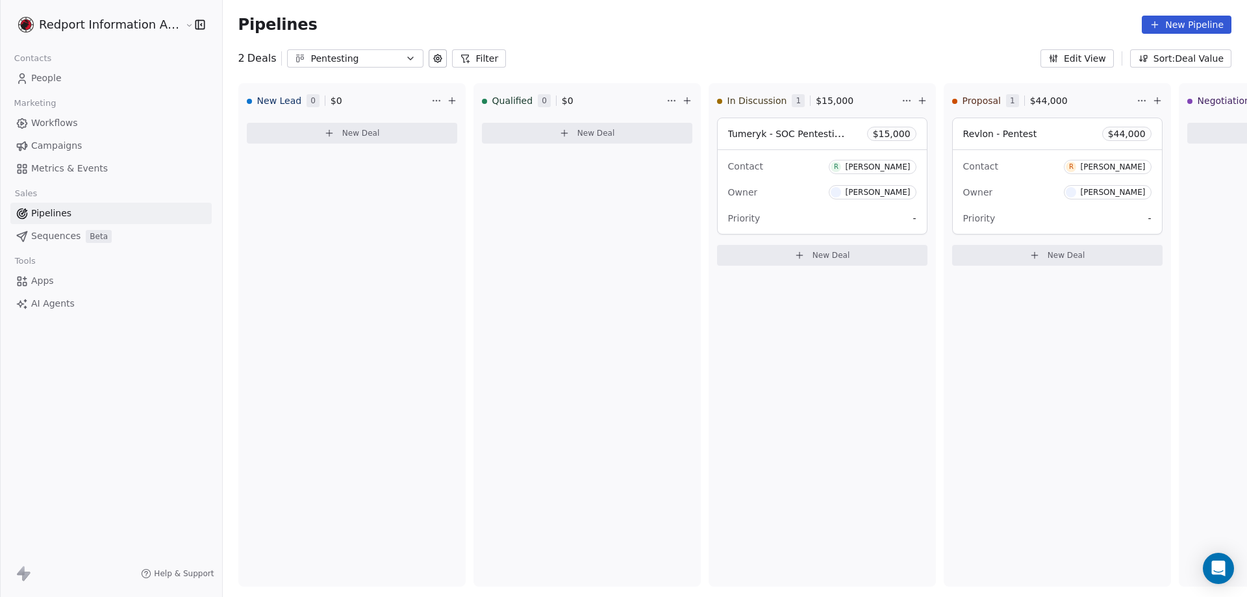
click at [405, 58] on icon "button" at bounding box center [410, 58] width 10 height 10
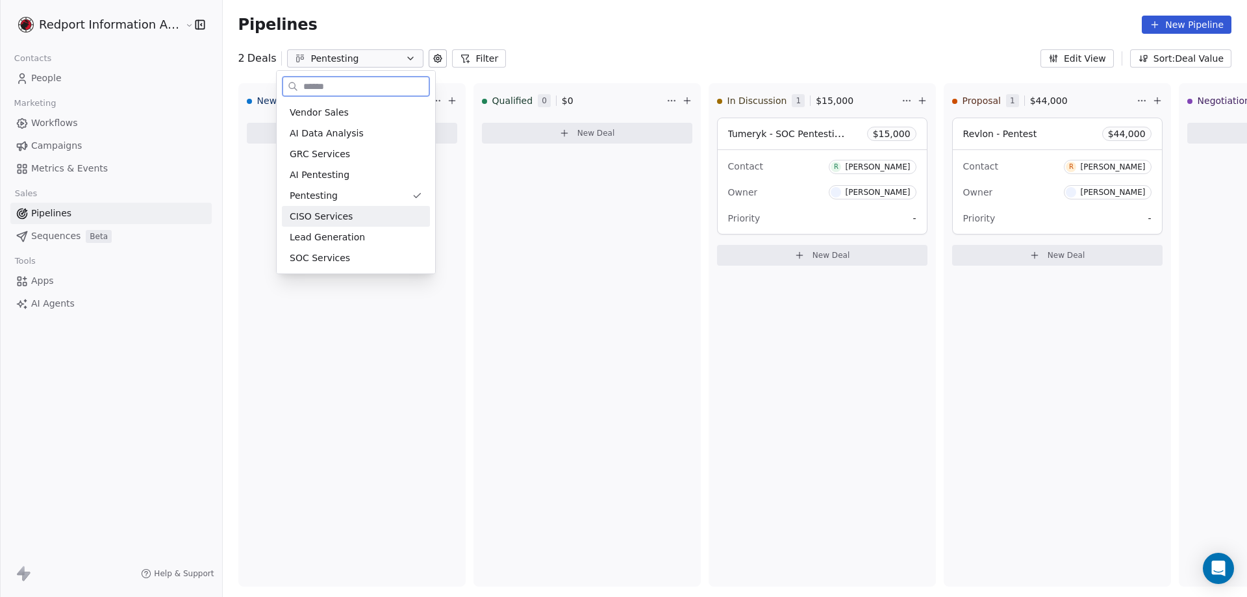
click at [335, 218] on span "CISO Services" at bounding box center [321, 217] width 63 height 14
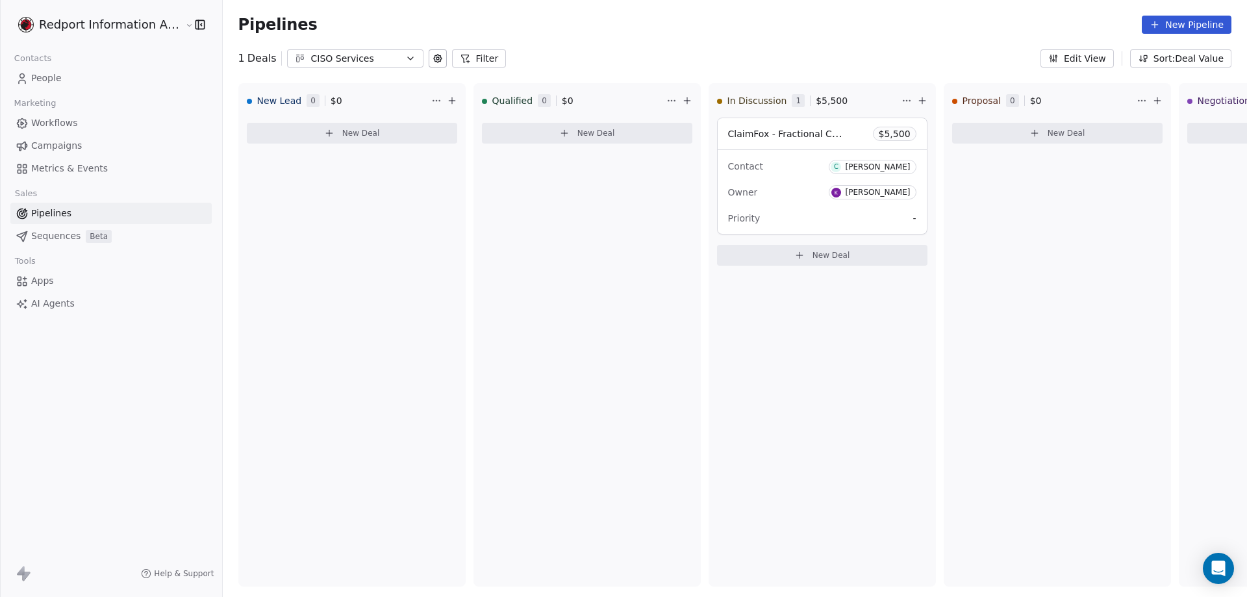
click at [405, 60] on icon "button" at bounding box center [410, 58] width 10 height 10
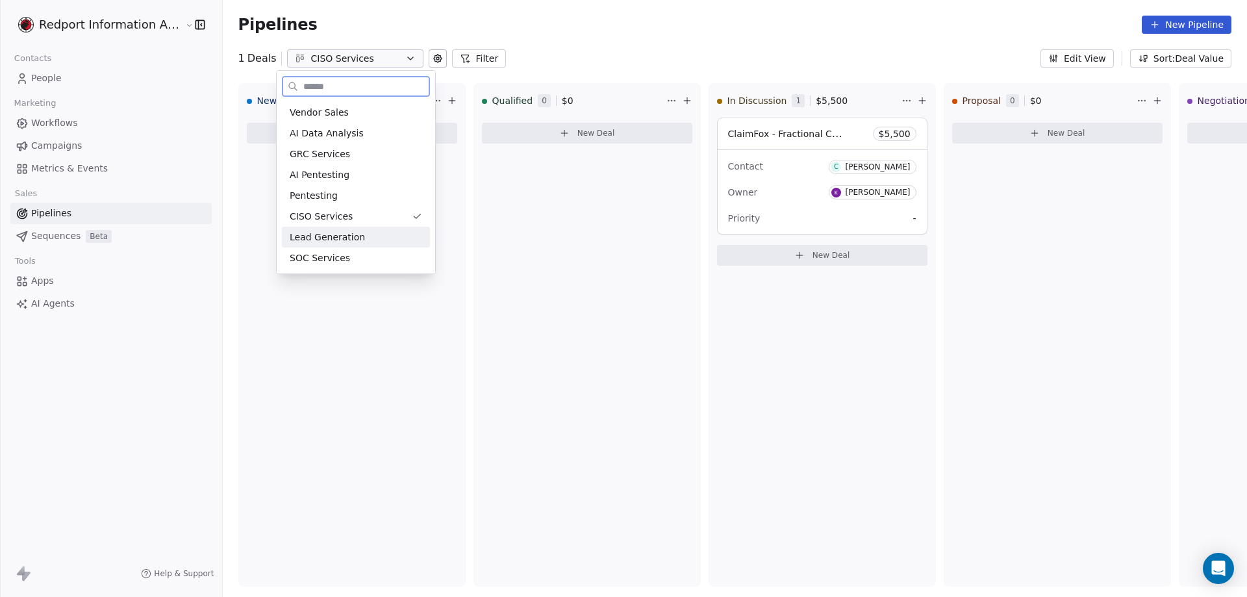
click at [359, 238] on div "Lead Generation" at bounding box center [356, 238] width 133 height 14
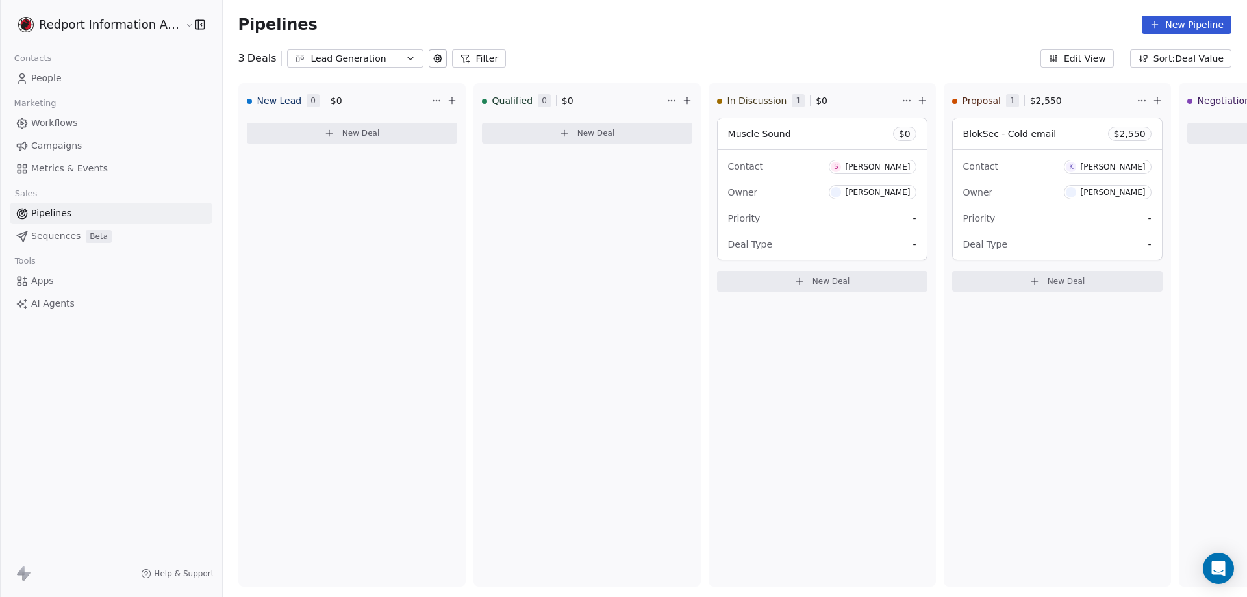
click at [405, 57] on icon "button" at bounding box center [410, 58] width 10 height 10
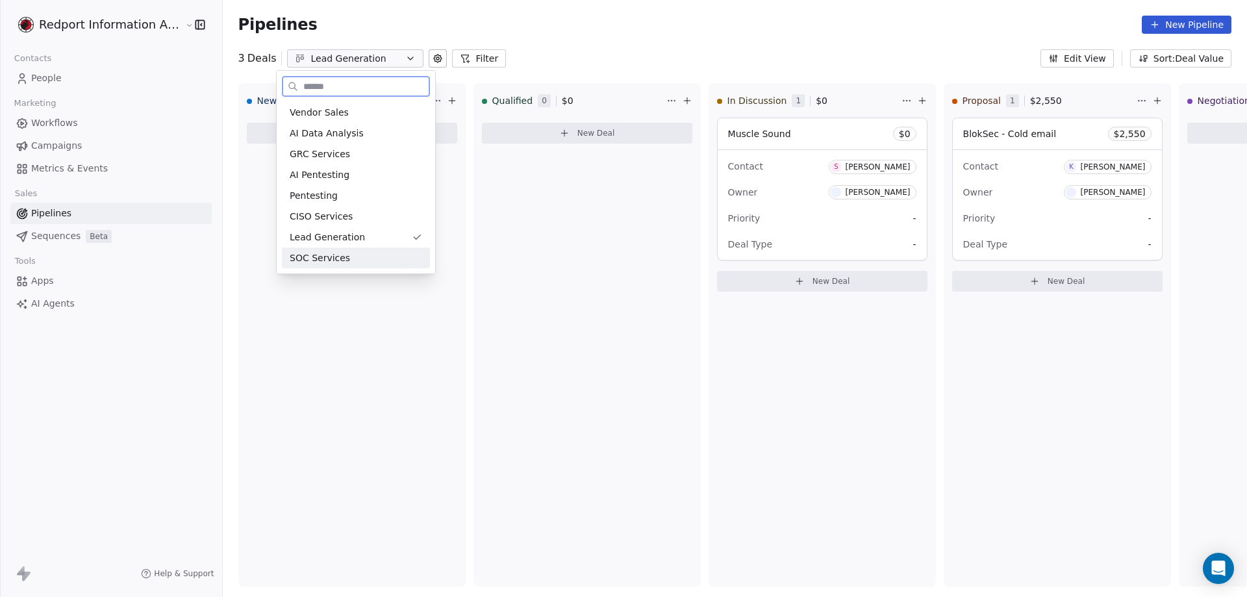
click at [322, 258] on span "SOC Services" at bounding box center [320, 258] width 60 height 14
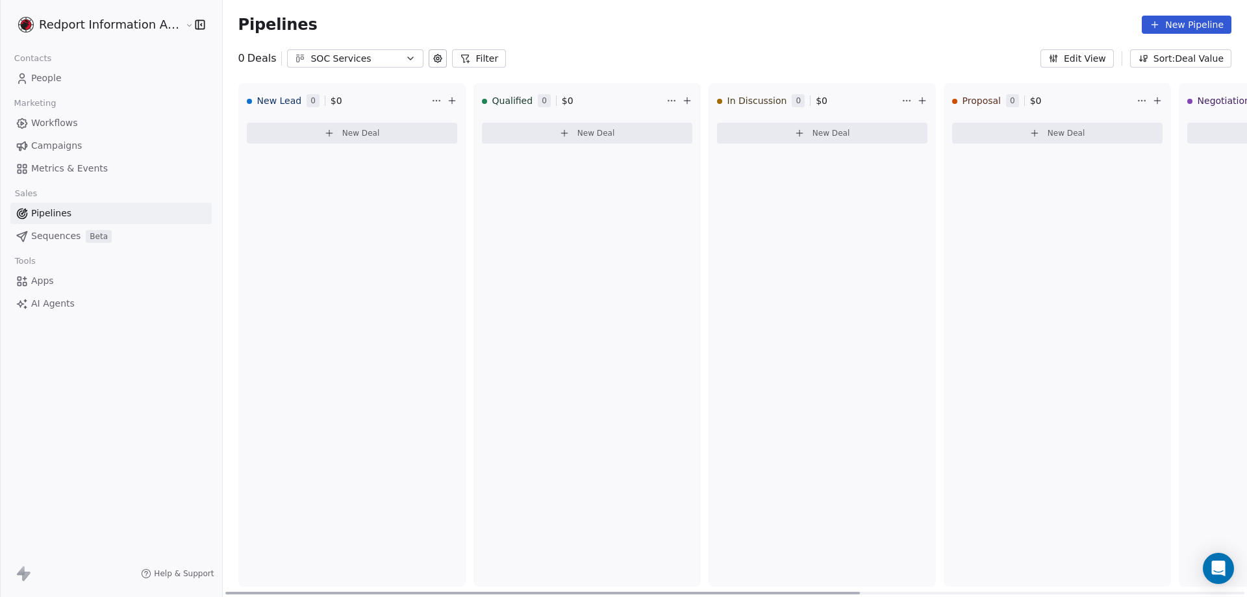
click at [943, 592] on div at bounding box center [734, 593] width 1019 height 3
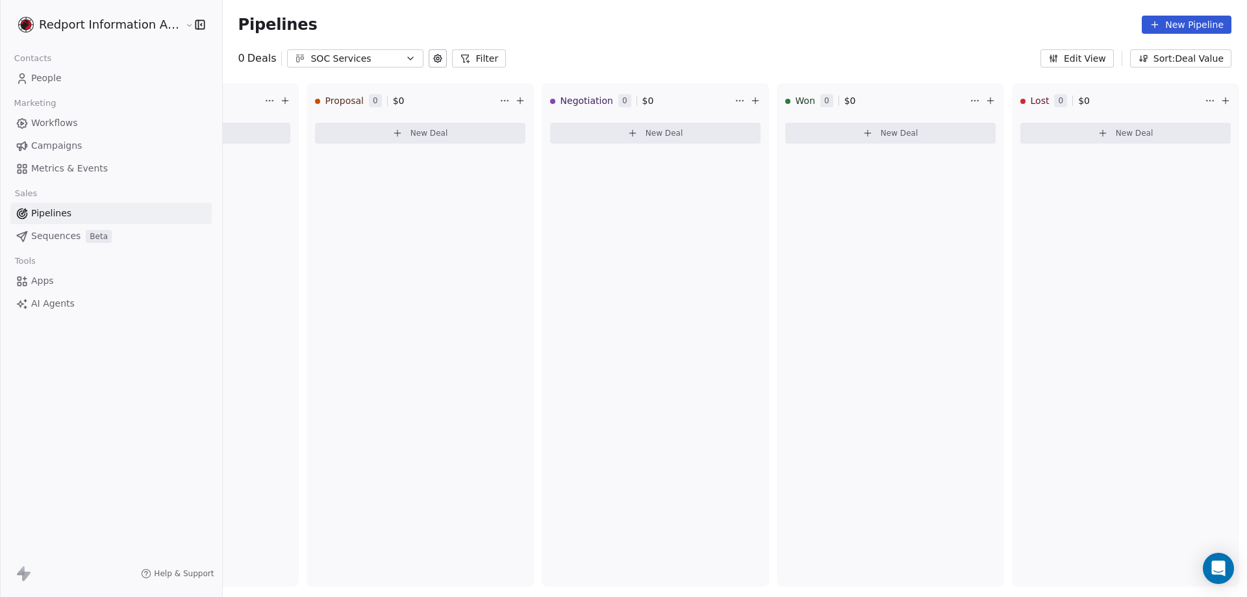
click at [405, 58] on icon "button" at bounding box center [410, 58] width 10 height 10
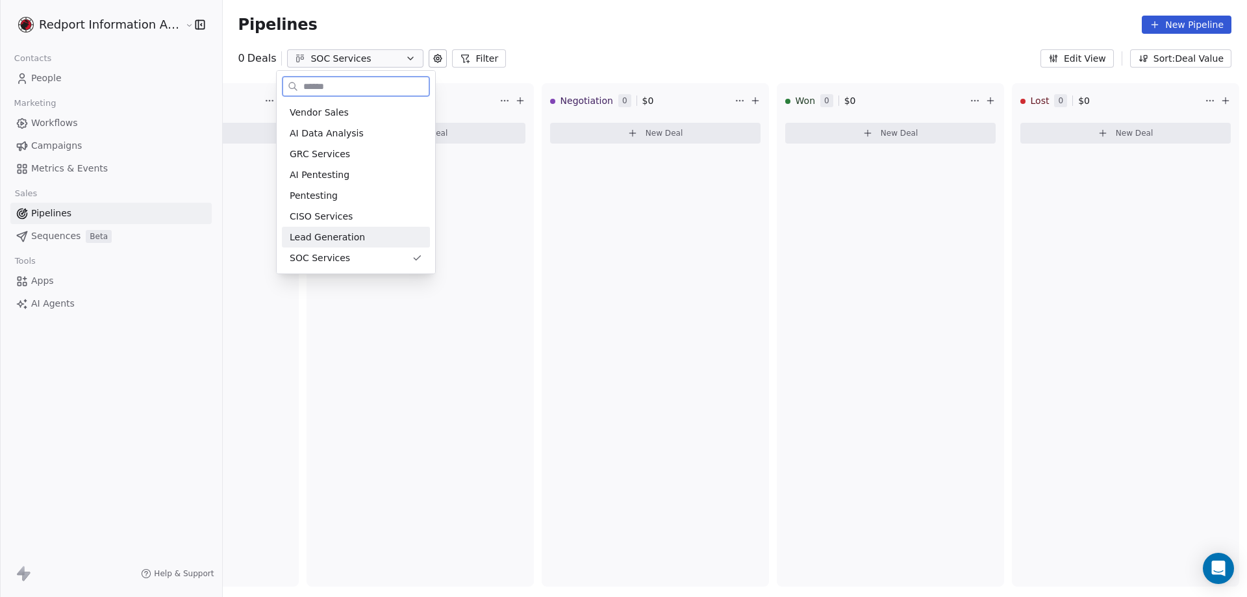
click at [336, 233] on span "Lead Generation" at bounding box center [327, 238] width 75 height 14
